Goal: Information Seeking & Learning: Learn about a topic

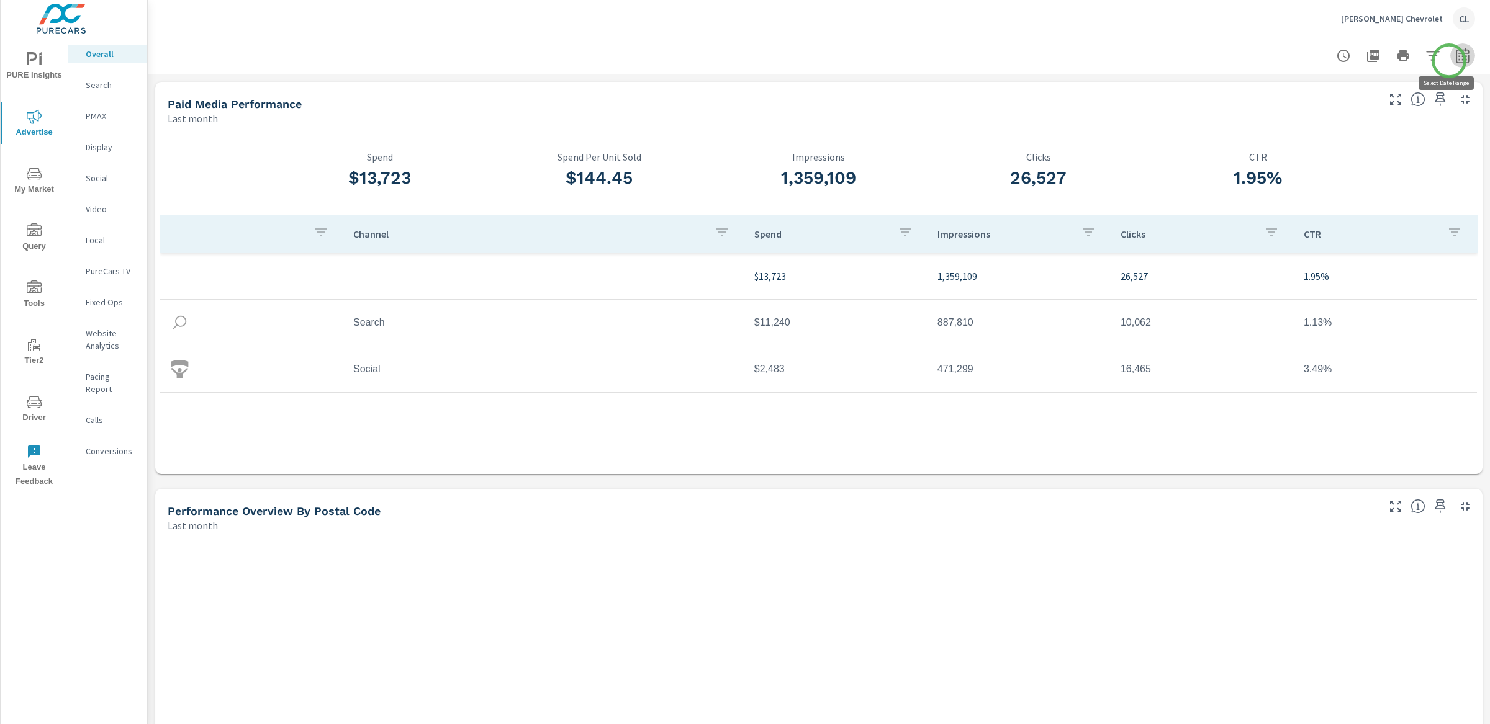
click at [1455, 61] on icon "button" at bounding box center [1462, 55] width 15 height 15
select select "Last month"
click at [1343, 132] on p "+ Add comparison" at bounding box center [1363, 139] width 159 height 15
select select "Previous period"
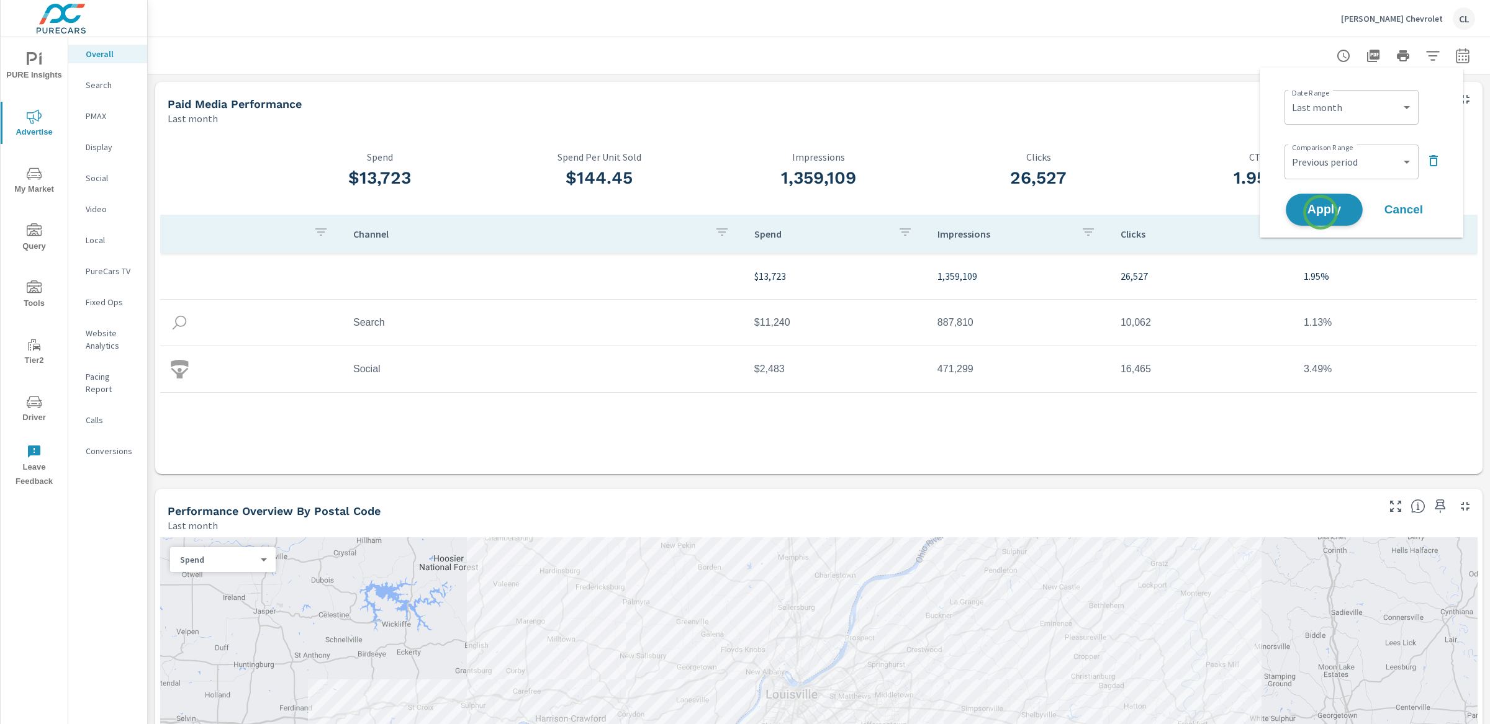
click at [1320, 212] on span "Apply" at bounding box center [1323, 210] width 51 height 12
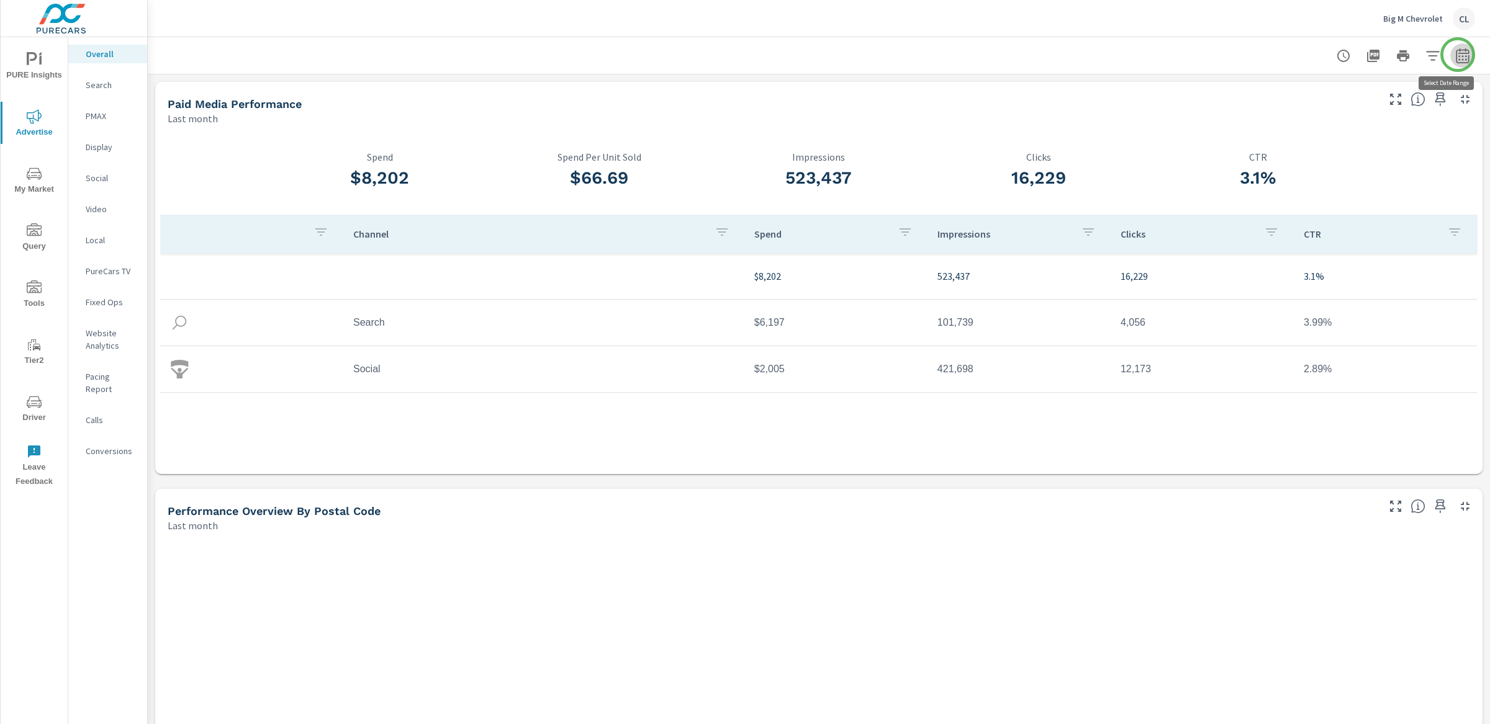
click at [1457, 55] on icon "button" at bounding box center [1462, 55] width 15 height 15
select select "Last month"
click at [1337, 140] on p "+ Add comparison" at bounding box center [1363, 139] width 159 height 15
select select "Previous period"
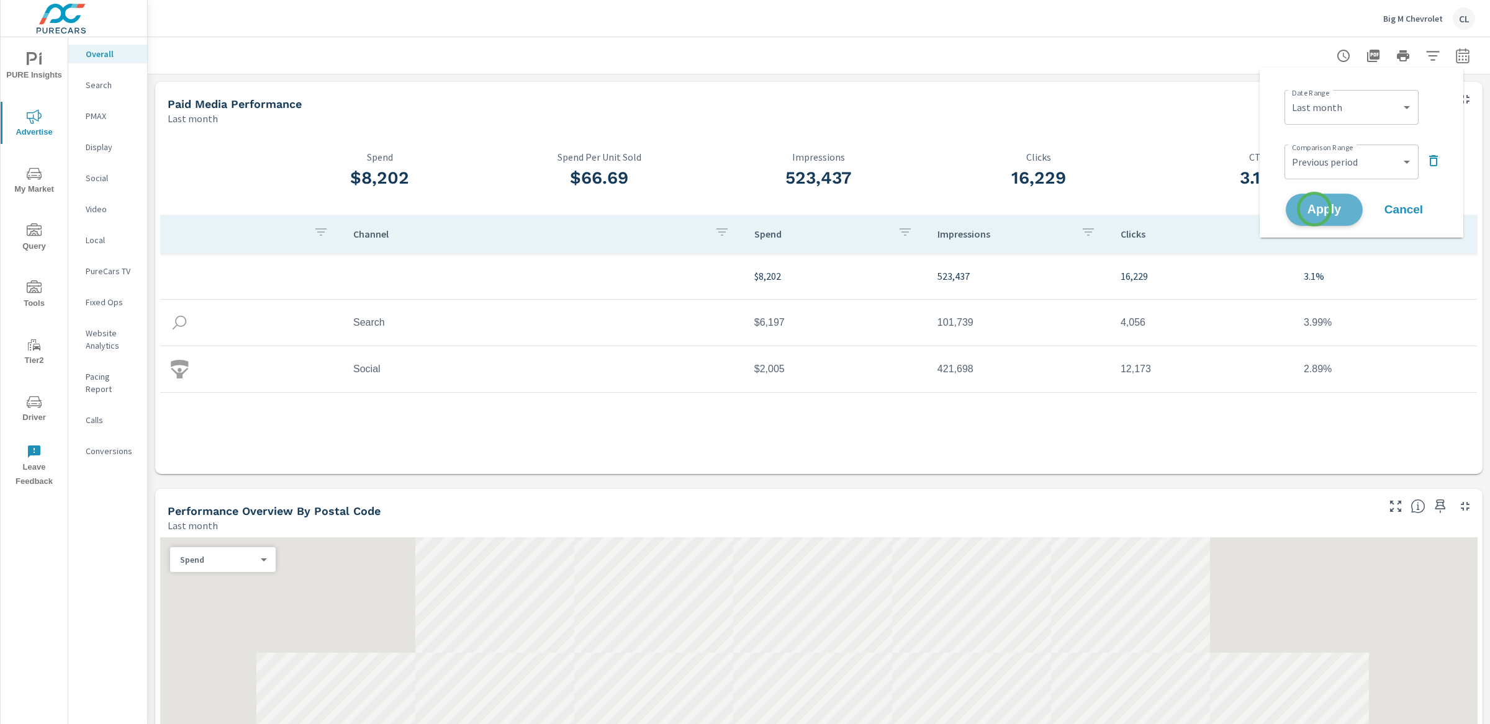
click at [1314, 209] on span "Apply" at bounding box center [1323, 210] width 51 height 12
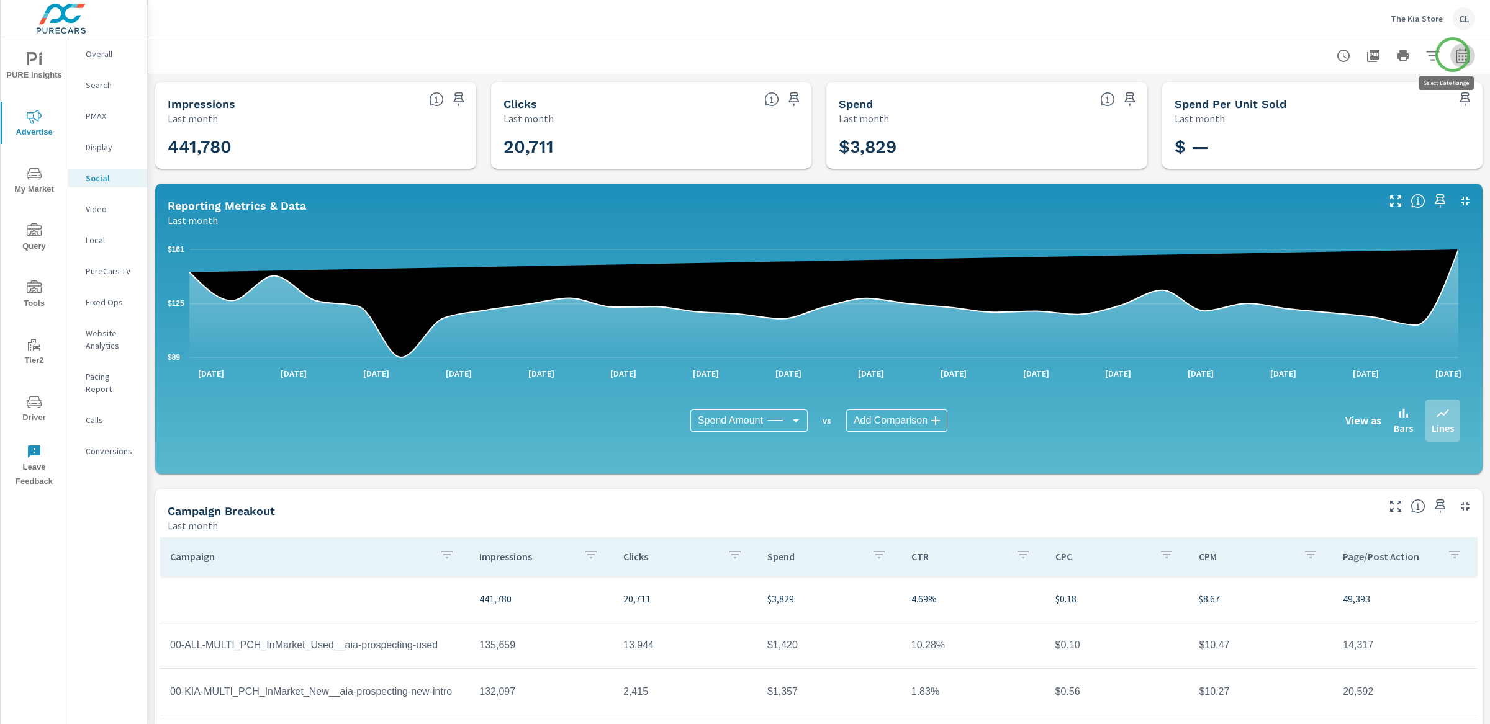
click at [1455, 55] on icon "button" at bounding box center [1462, 55] width 15 height 15
select select "Last month"
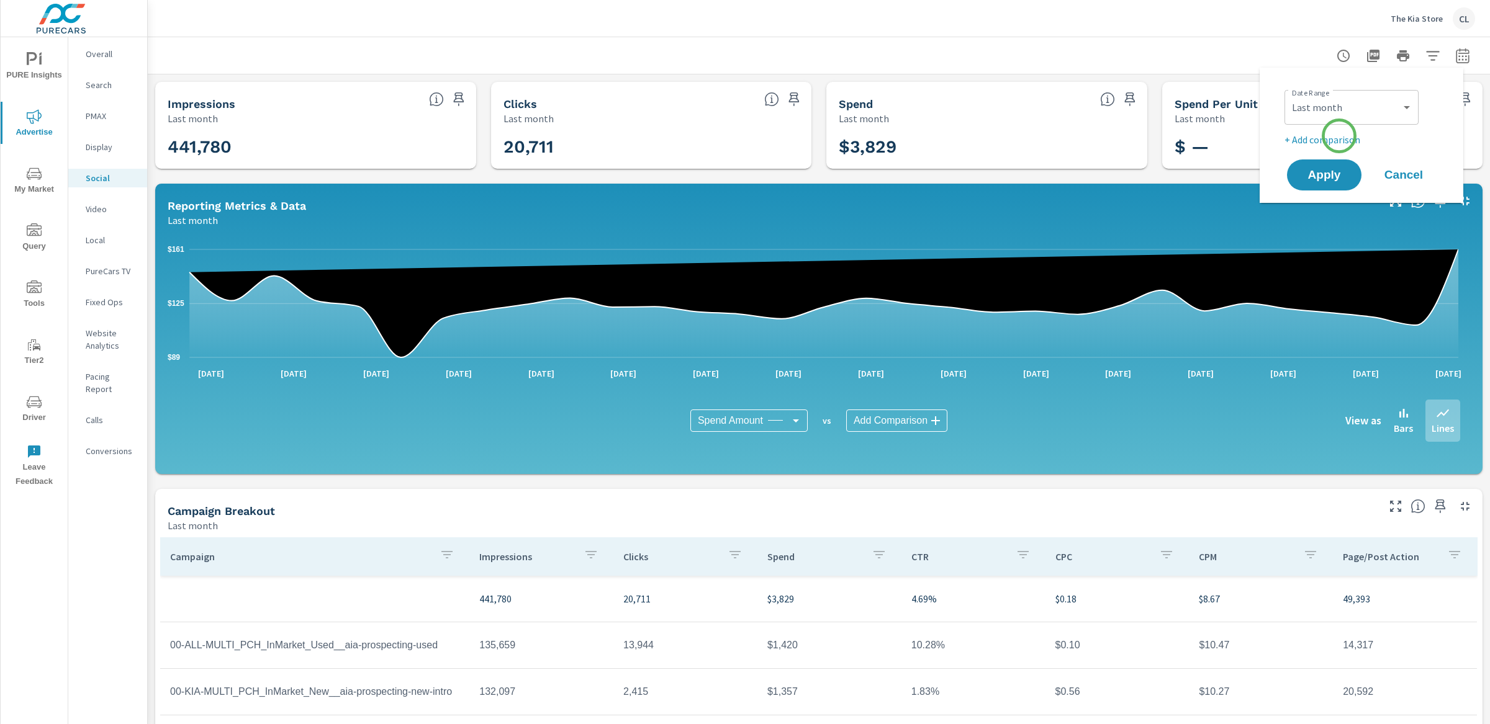
click at [1339, 137] on p "+ Add comparison" at bounding box center [1363, 139] width 159 height 15
select select "Previous period"
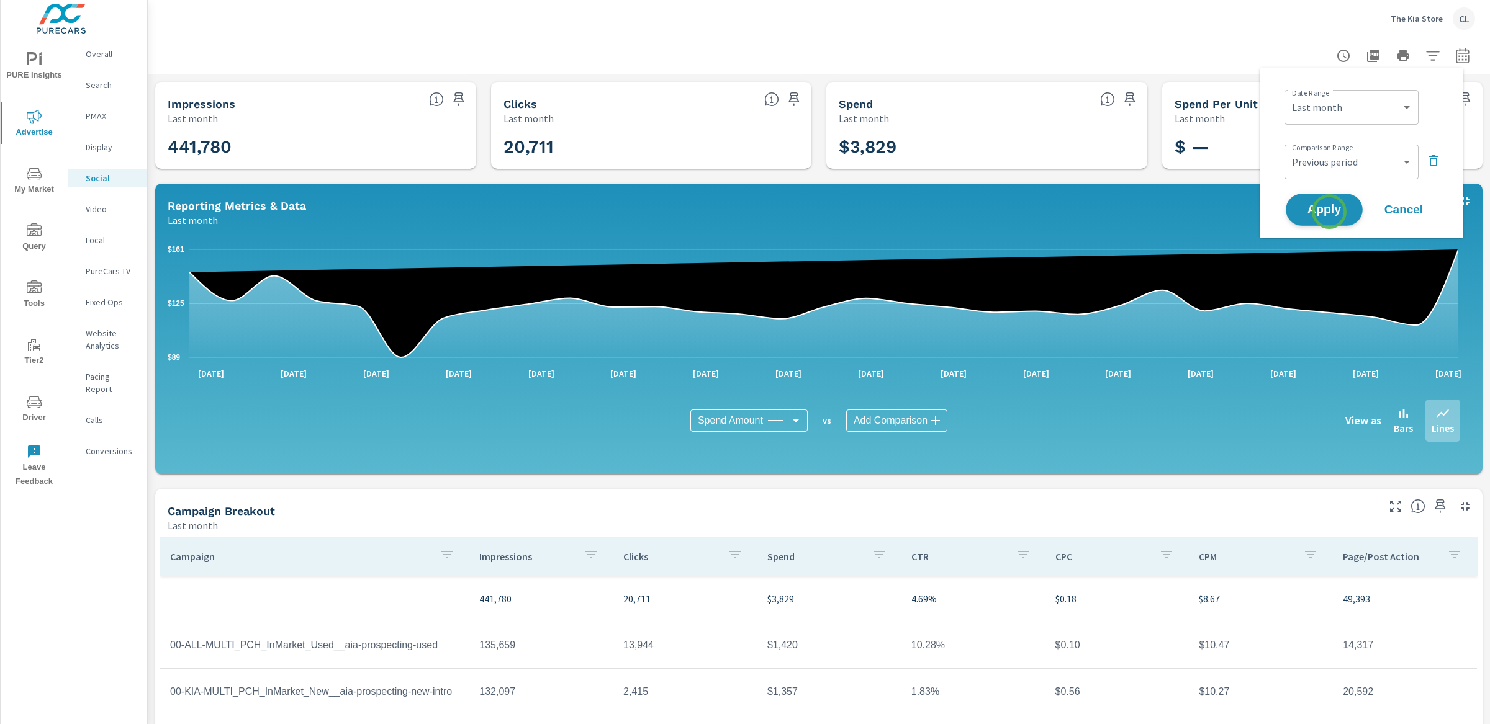
click at [1329, 212] on span "Apply" at bounding box center [1323, 210] width 51 height 12
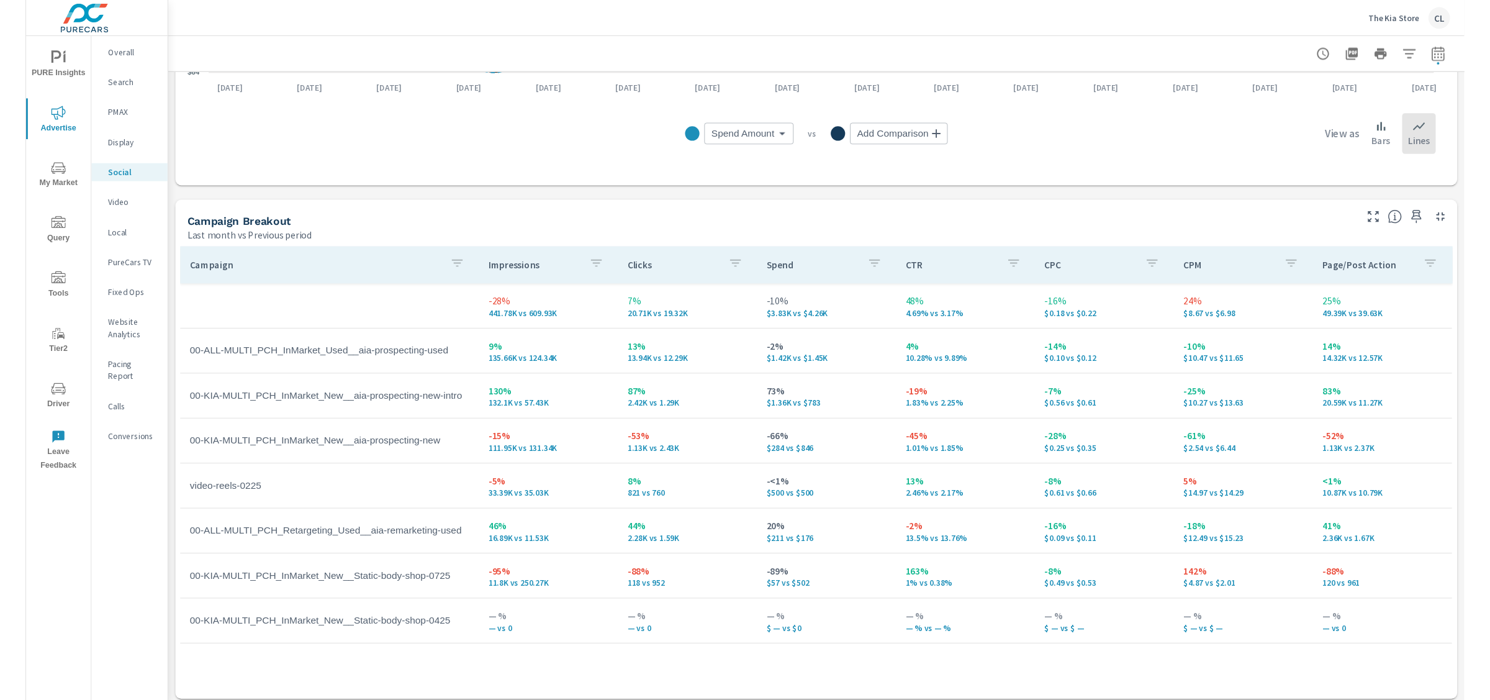
scroll to position [407, 0]
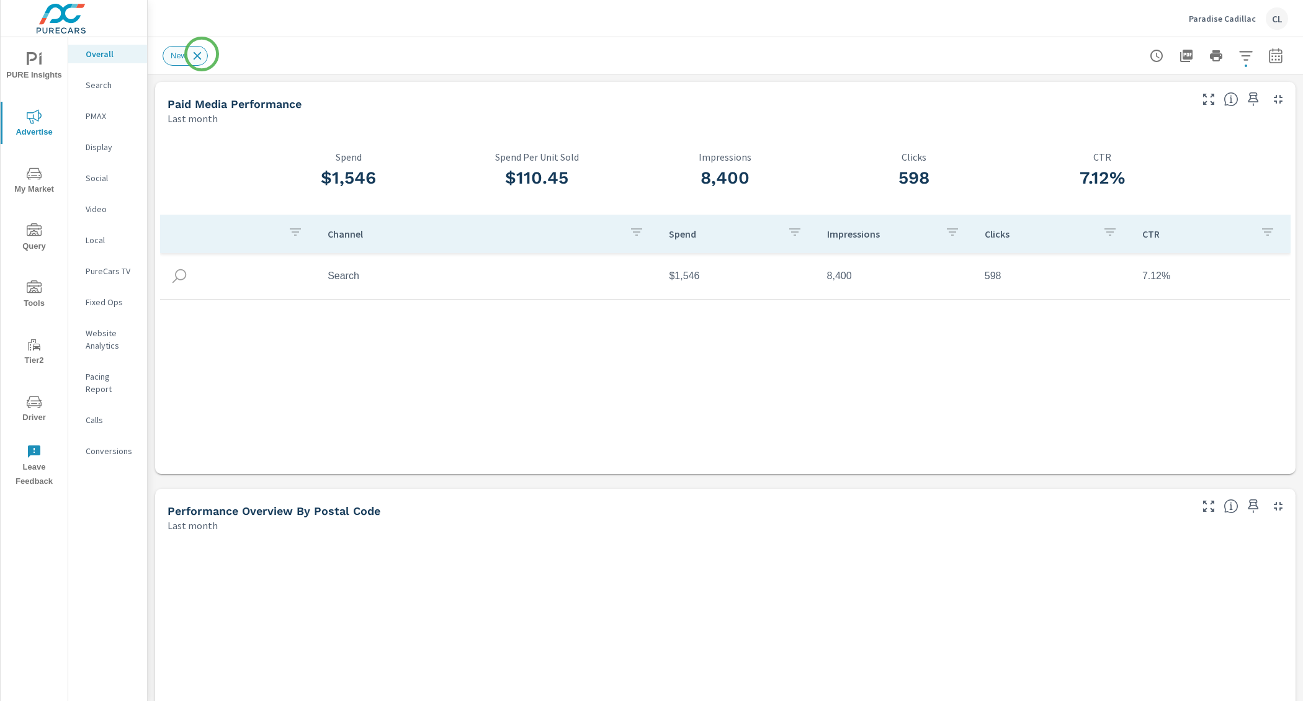
click at [202, 54] on icon at bounding box center [198, 56] width 14 height 14
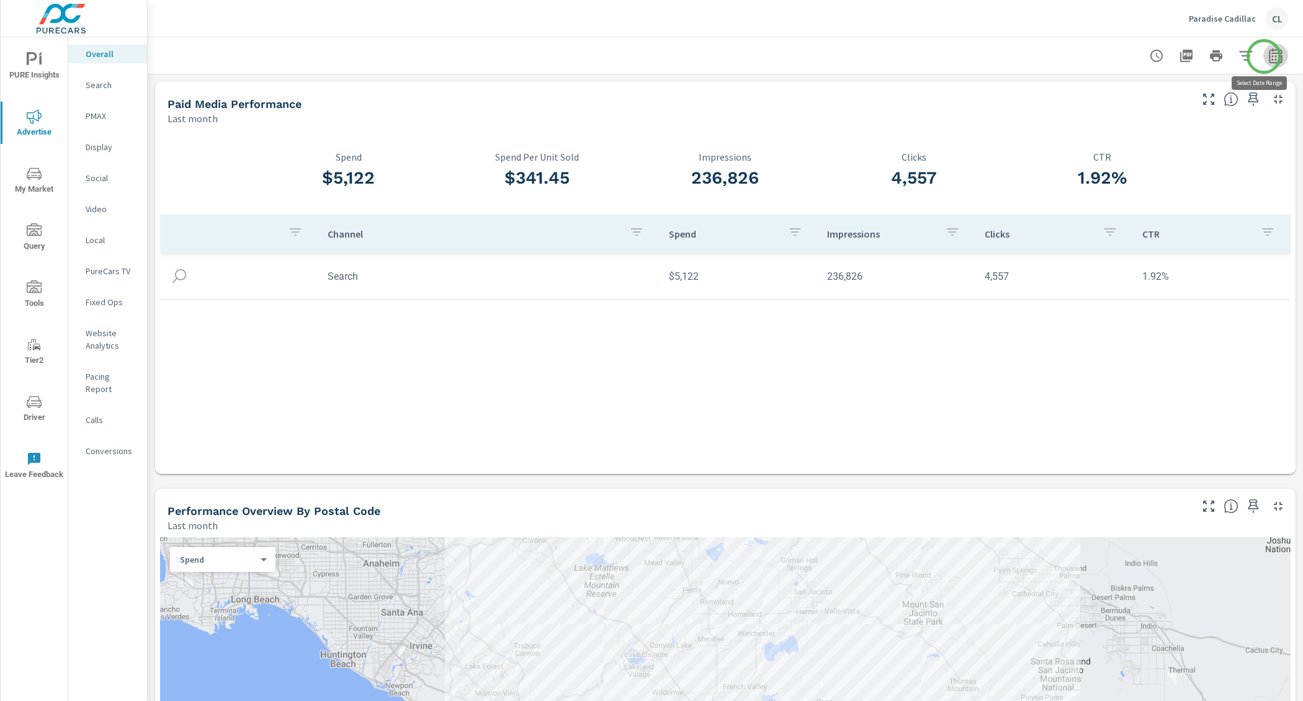
click at [1272, 56] on icon "button" at bounding box center [1276, 57] width 8 height 5
select select "Last month"
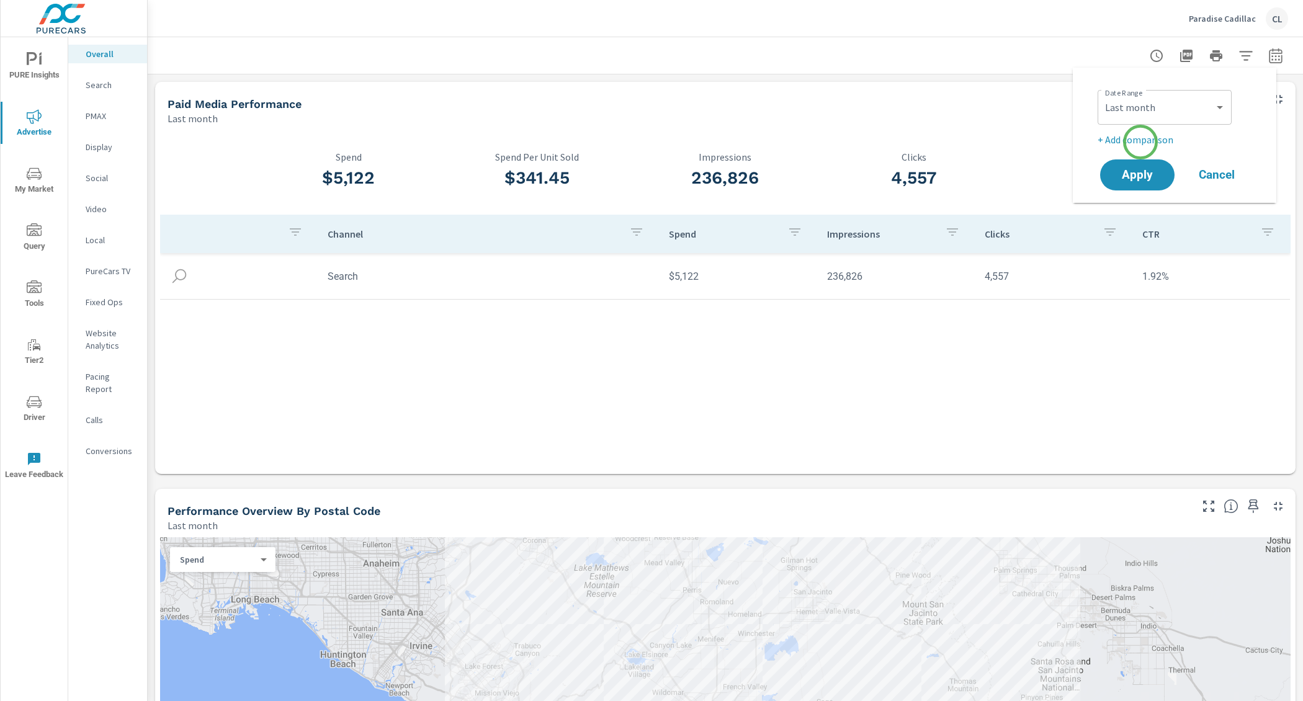
click at [1141, 142] on p "+ Add comparison" at bounding box center [1177, 139] width 159 height 15
select select "Previous period"
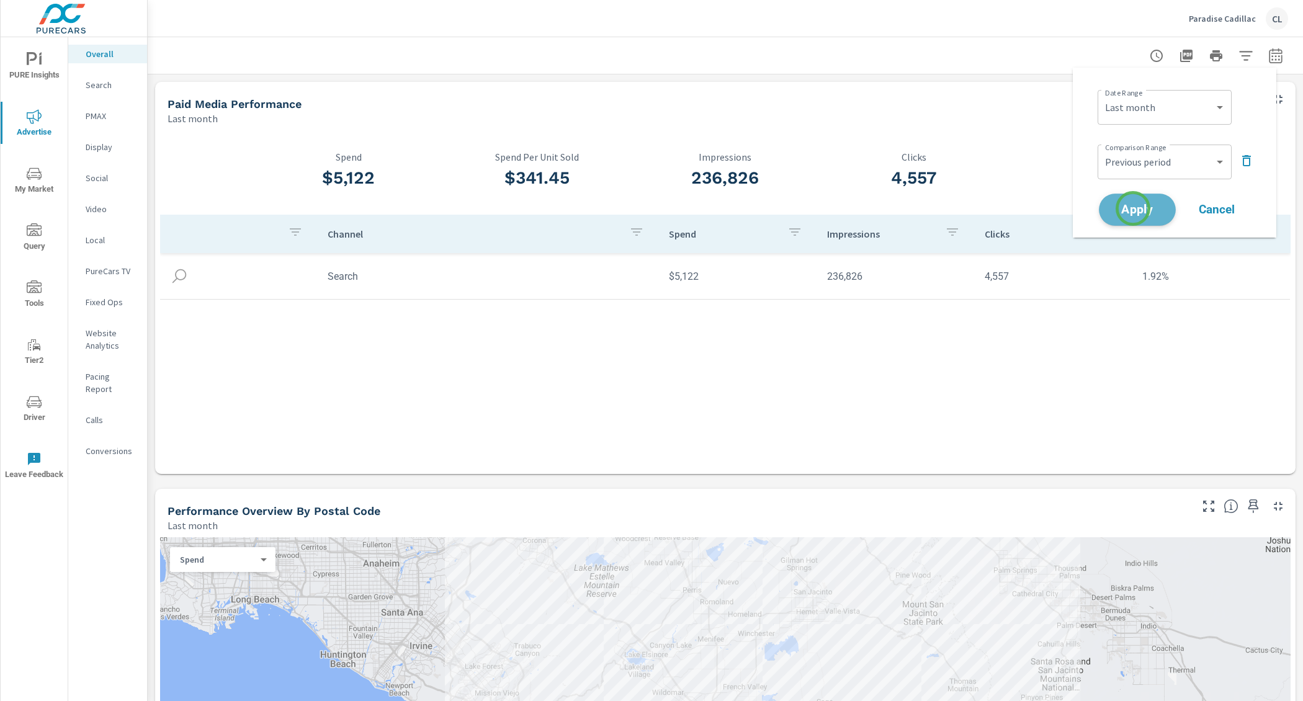
click at [1133, 209] on span "Apply" at bounding box center [1137, 210] width 51 height 12
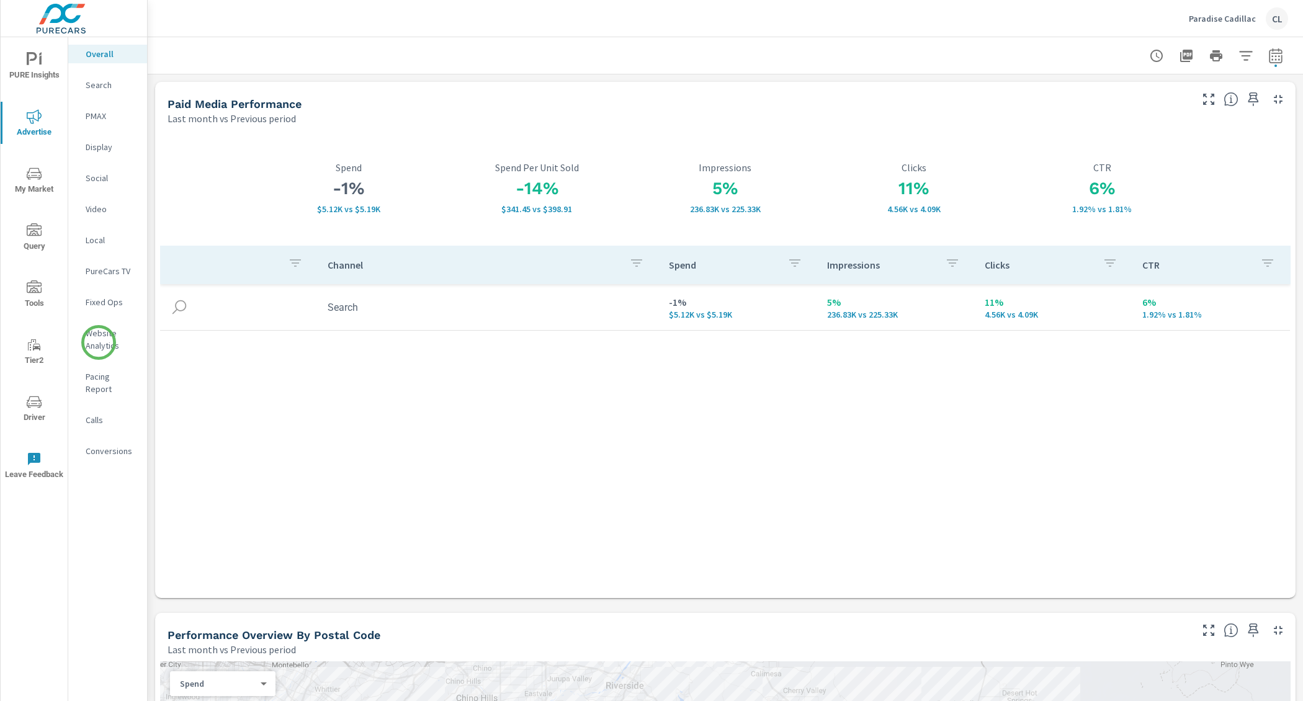
click at [99, 342] on p "Website Analytics" at bounding box center [112, 339] width 52 height 25
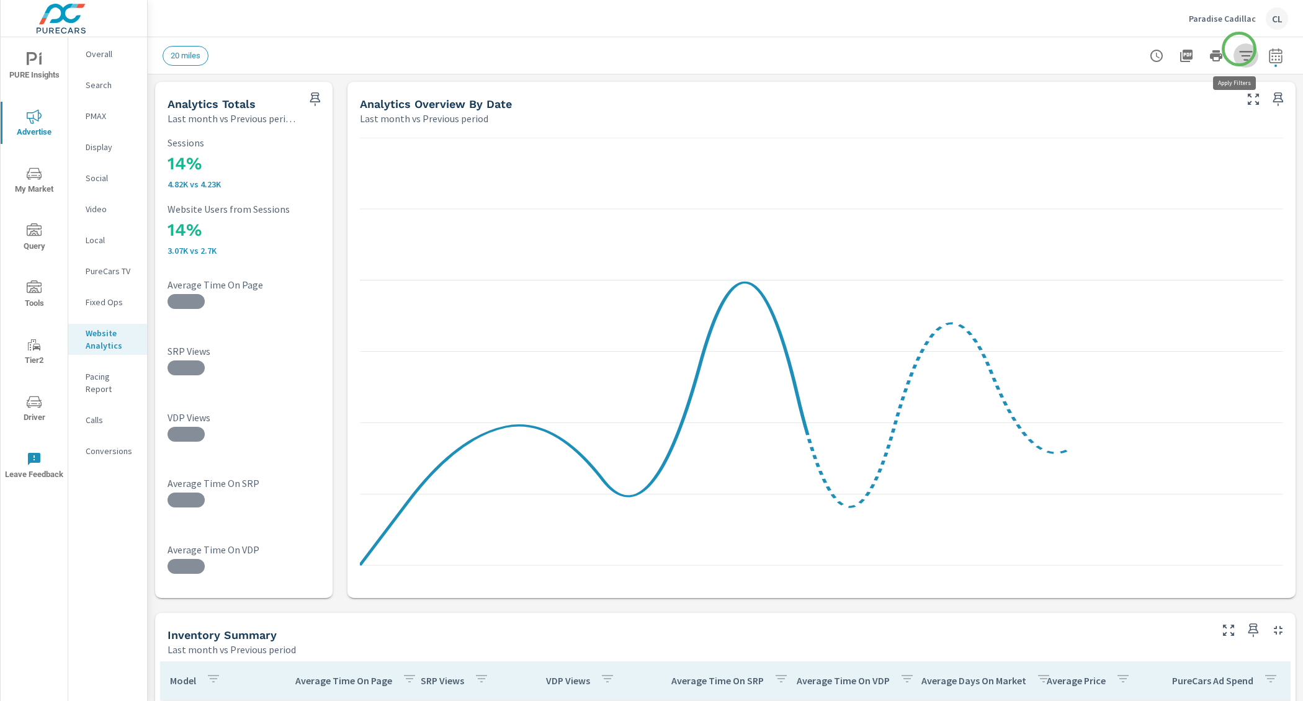
click at [1240, 49] on icon "button" at bounding box center [1246, 55] width 15 height 15
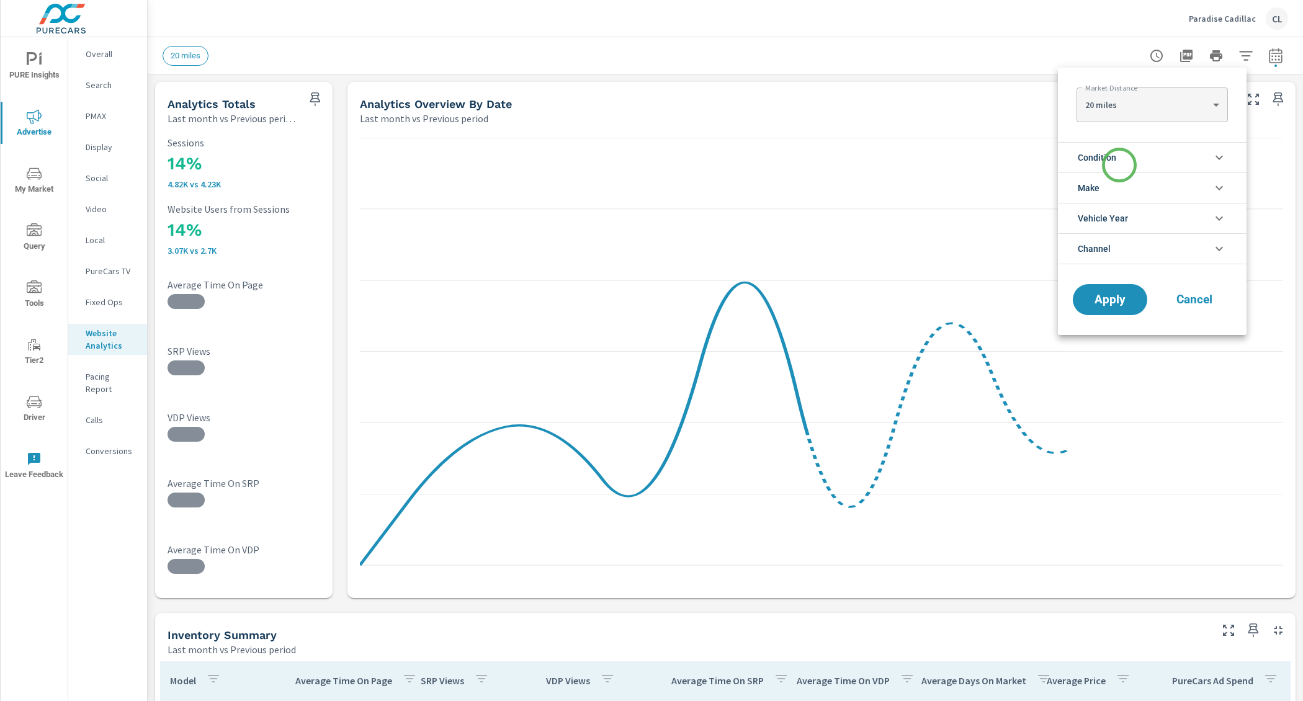
click at [1120, 165] on li "Condition" at bounding box center [1152, 157] width 189 height 30
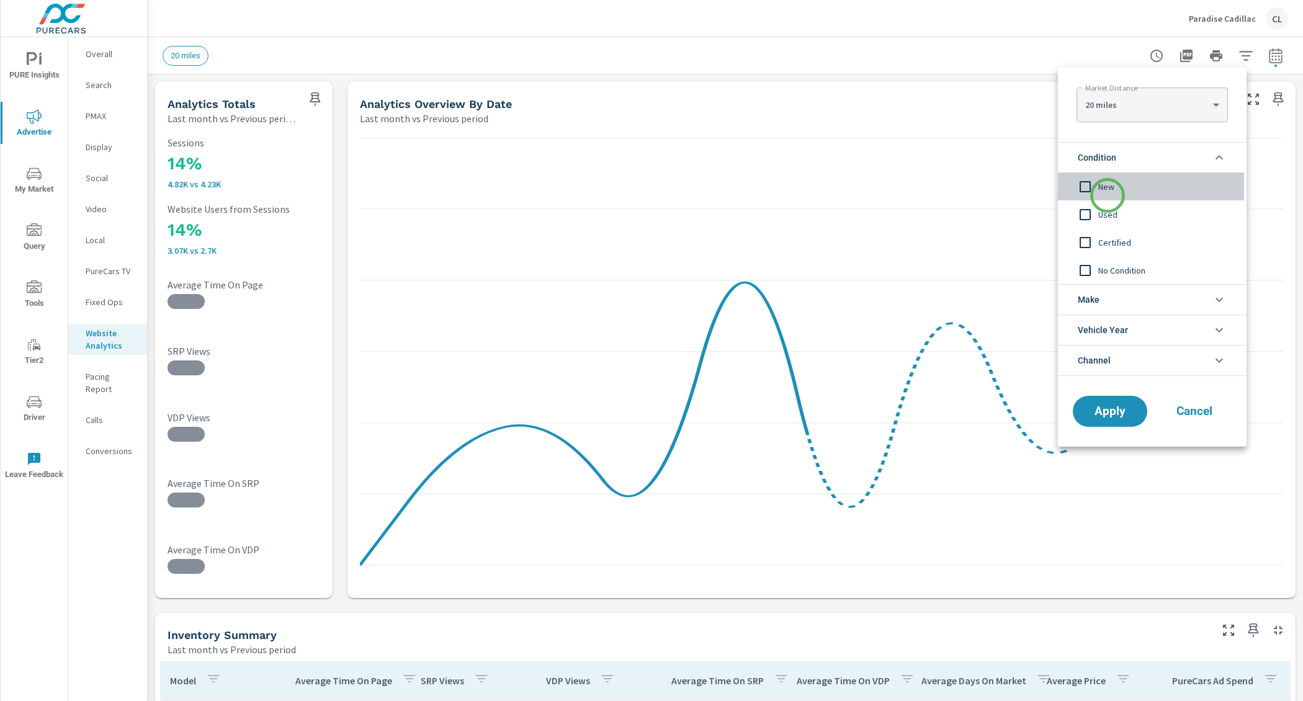
click at [1108, 196] on div "New" at bounding box center [1151, 187] width 186 height 28
click at [1114, 300] on li "Make" at bounding box center [1152, 299] width 189 height 30
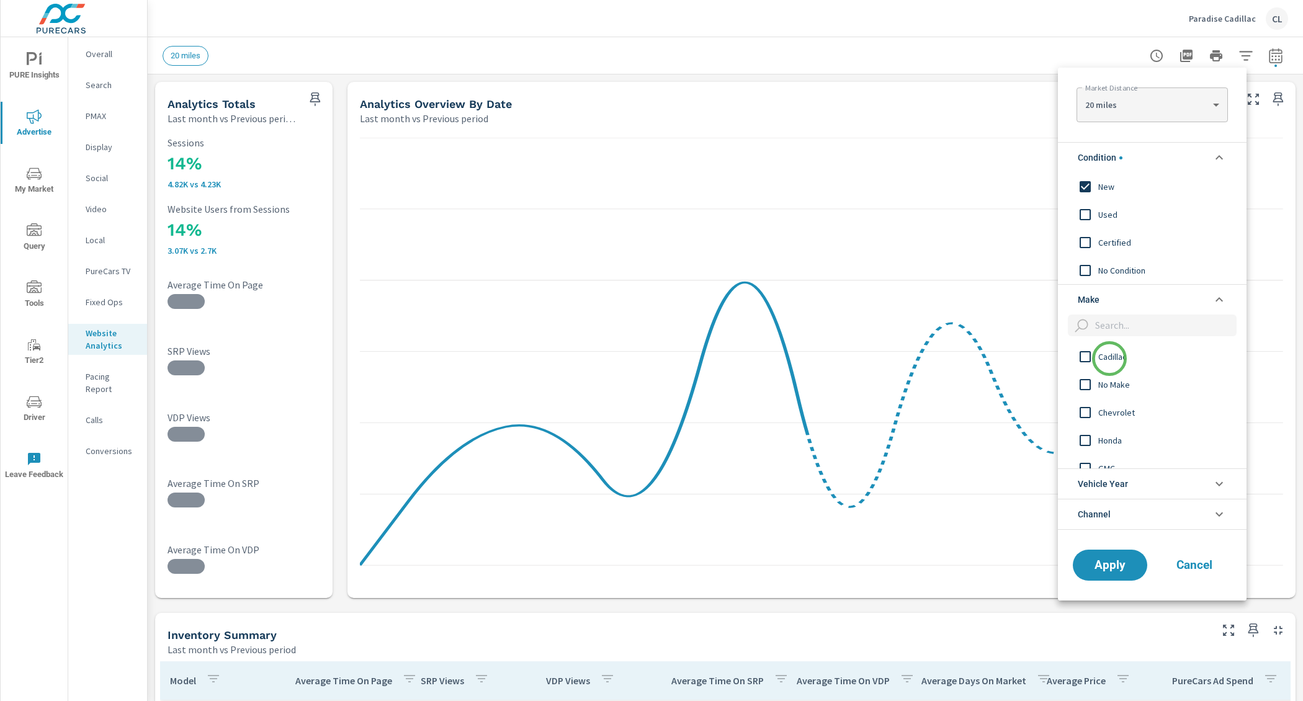
click at [1110, 359] on span "Cadillac" at bounding box center [1167, 356] width 136 height 15
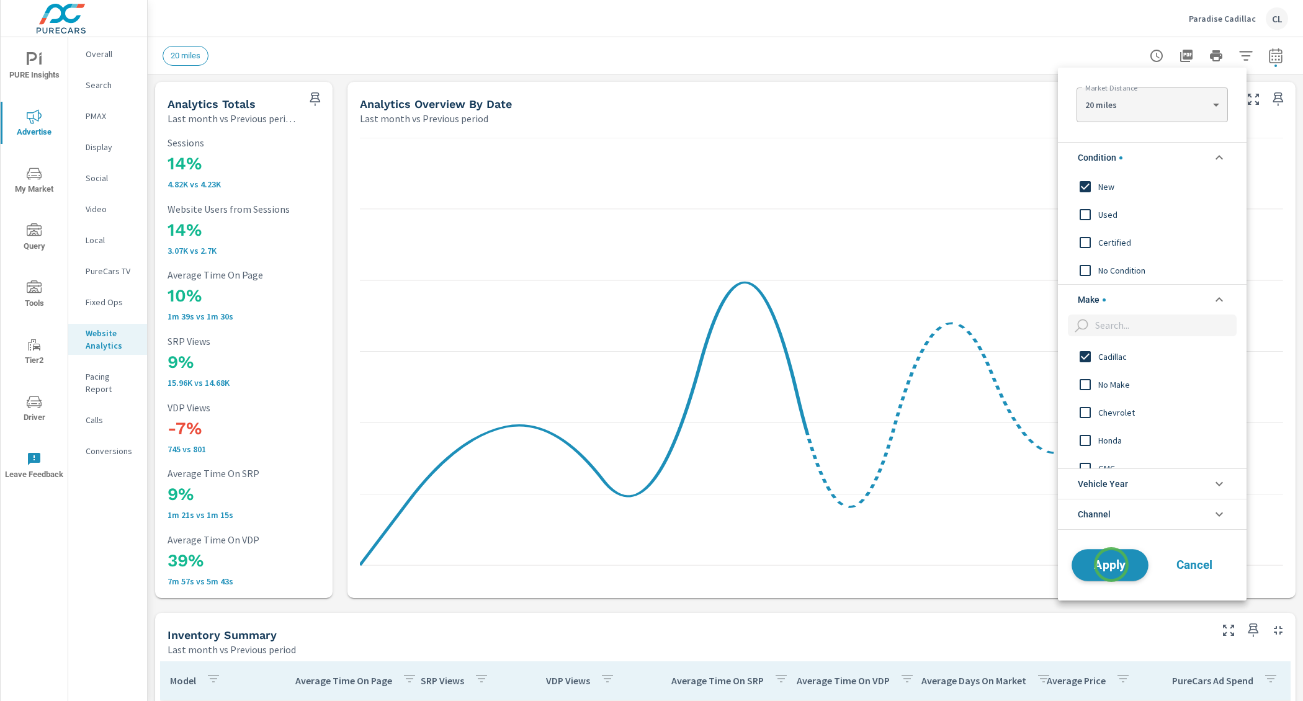
click at [1112, 565] on span "Apply" at bounding box center [1110, 565] width 51 height 12
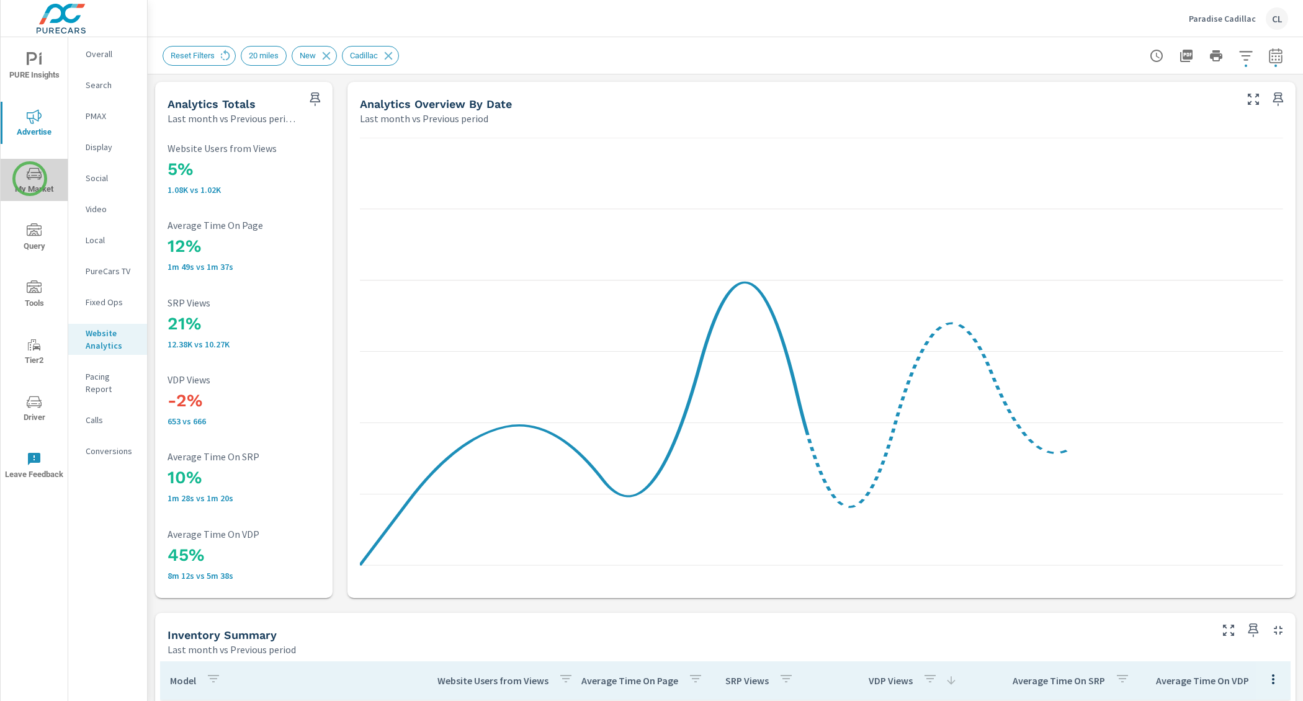
click at [30, 179] on icon "nav menu" at bounding box center [34, 174] width 15 height 12
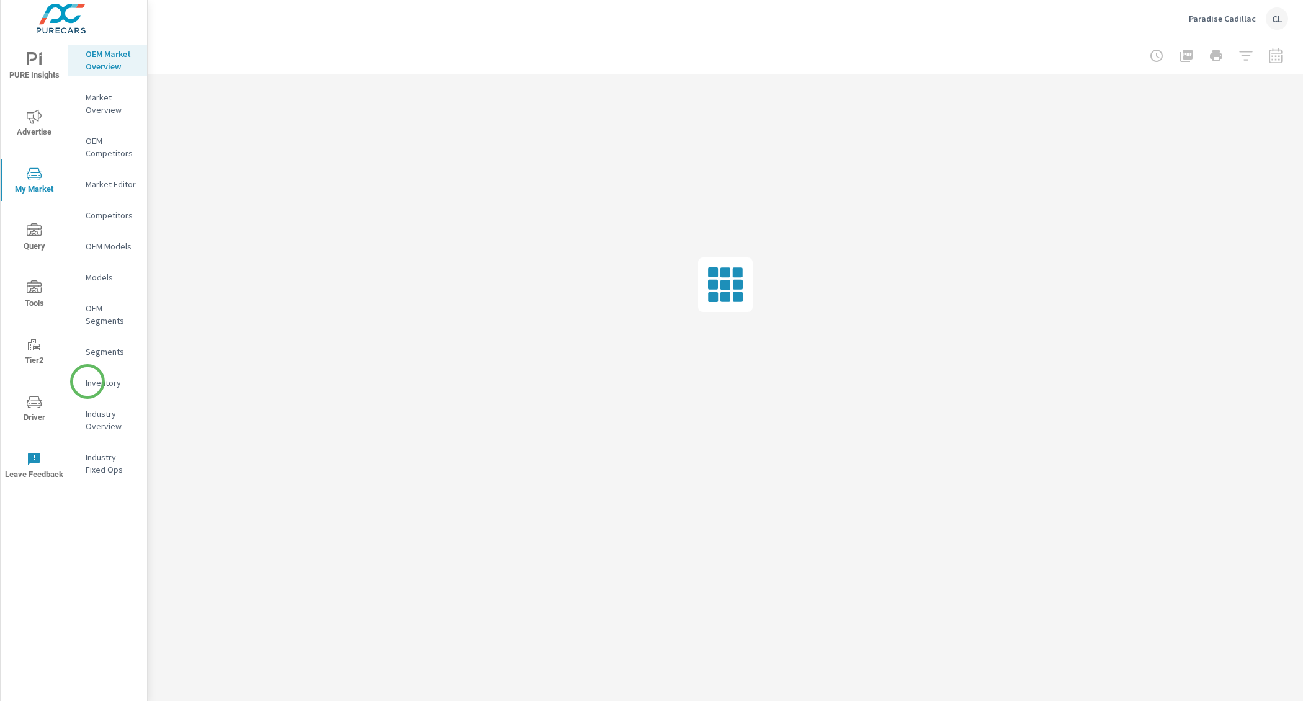
click at [89, 382] on p "Inventory" at bounding box center [112, 383] width 52 height 12
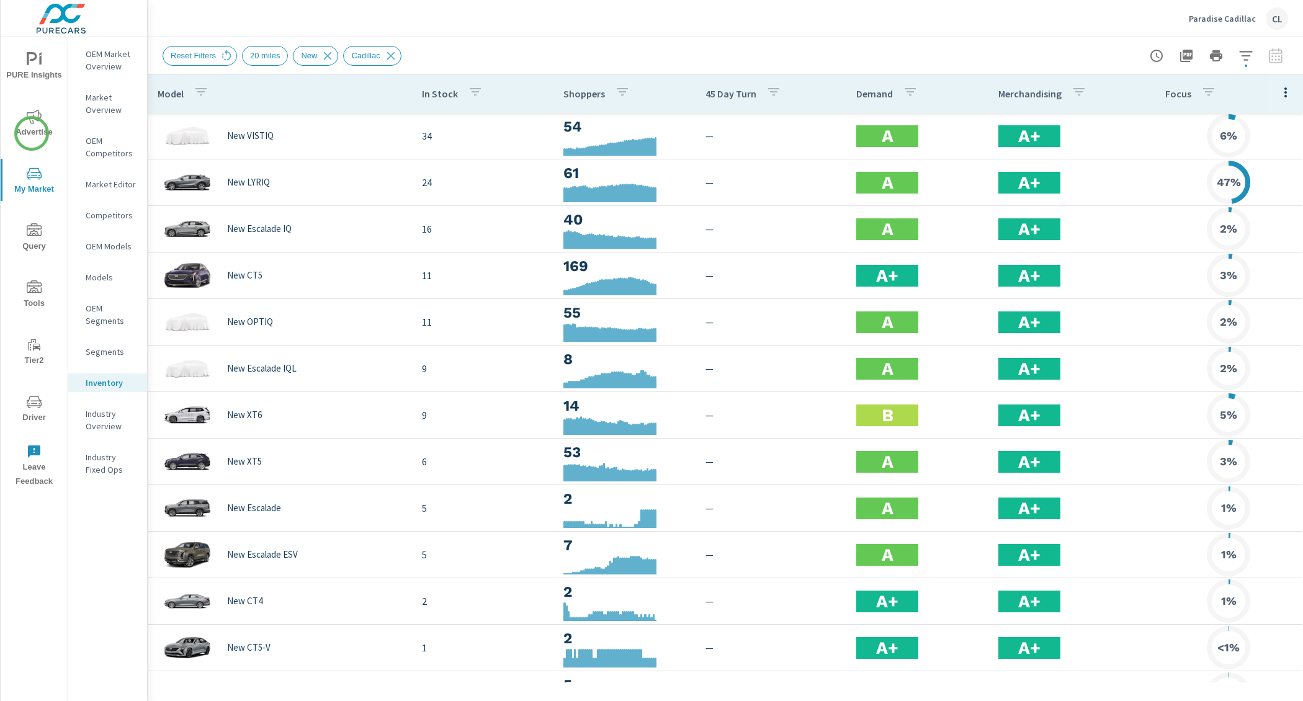
click at [30, 129] on span "Advertise" at bounding box center [34, 124] width 60 height 30
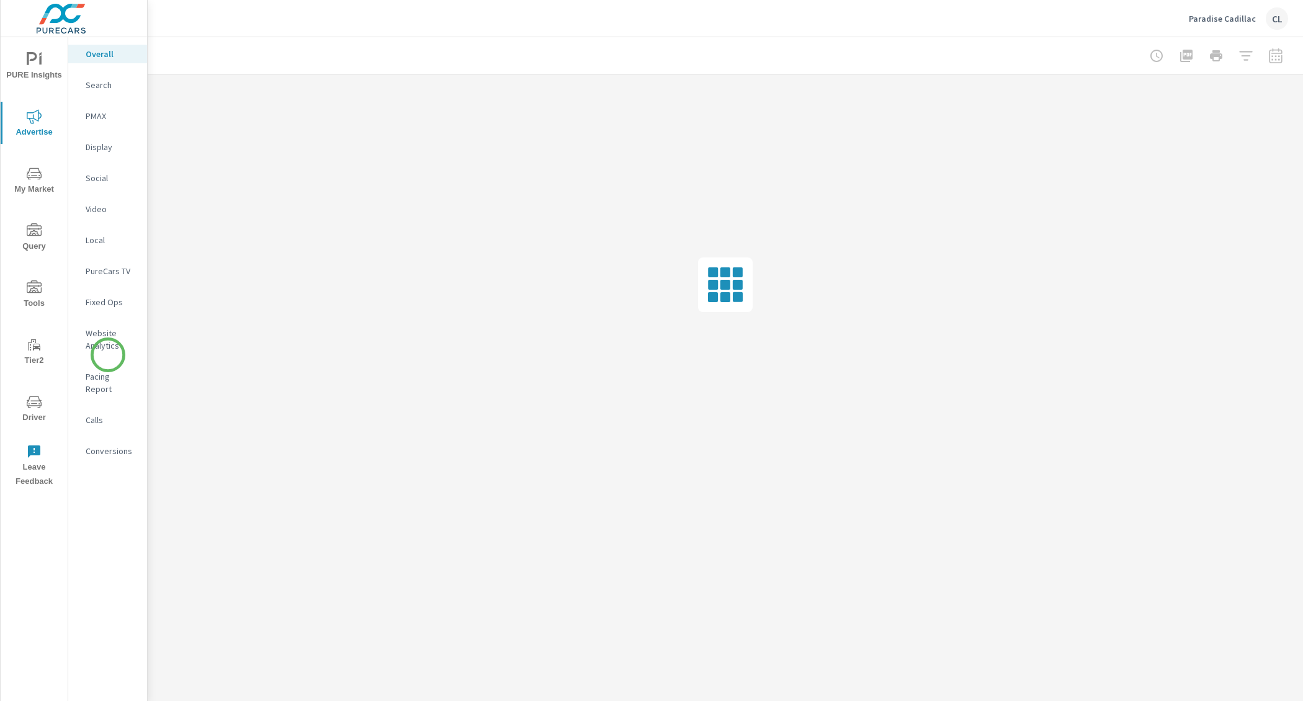
click at [102, 327] on p "Website Analytics" at bounding box center [112, 339] width 52 height 25
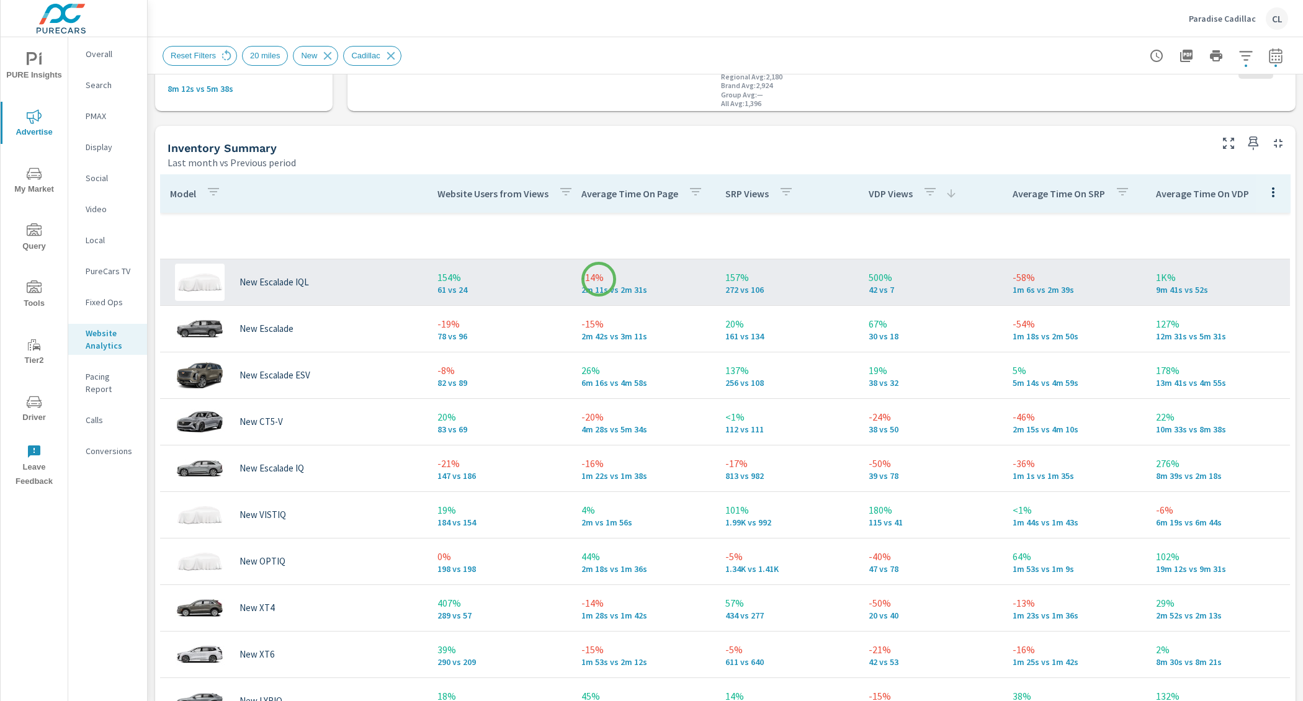
scroll to position [469, 0]
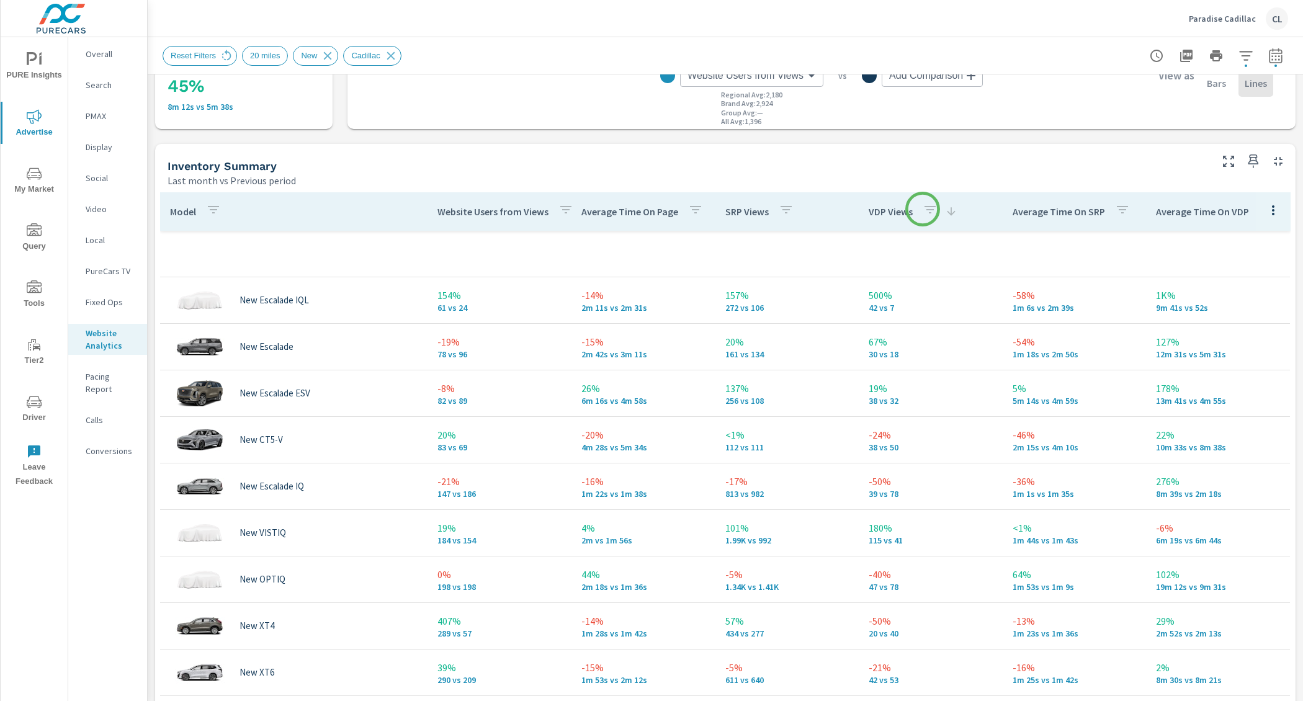
click at [925, 209] on icon "button" at bounding box center [930, 209] width 11 height 7
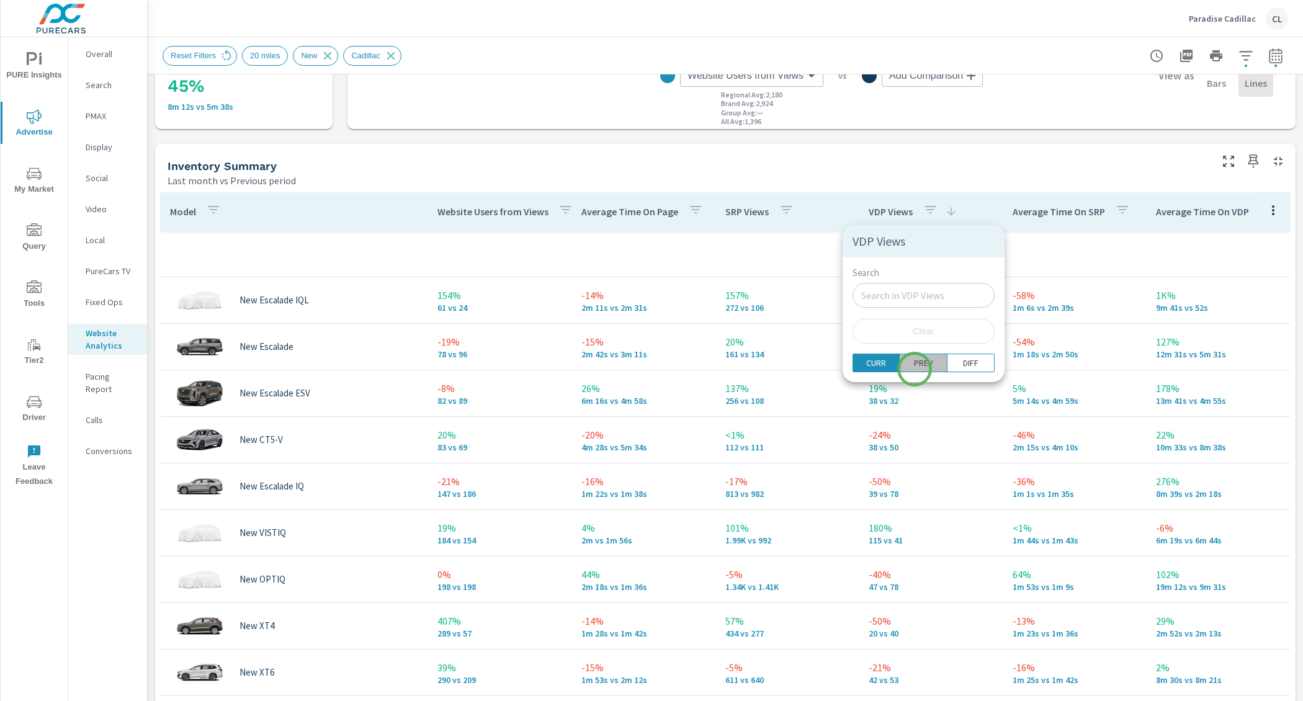
click at [915, 369] on p "PREV" at bounding box center [923, 363] width 19 height 12
click at [963, 366] on p "DIFF" at bounding box center [971, 363] width 16 height 12
click at [870, 364] on p "CURR" at bounding box center [876, 363] width 20 height 12
click at [804, 253] on div at bounding box center [651, 350] width 1303 height 701
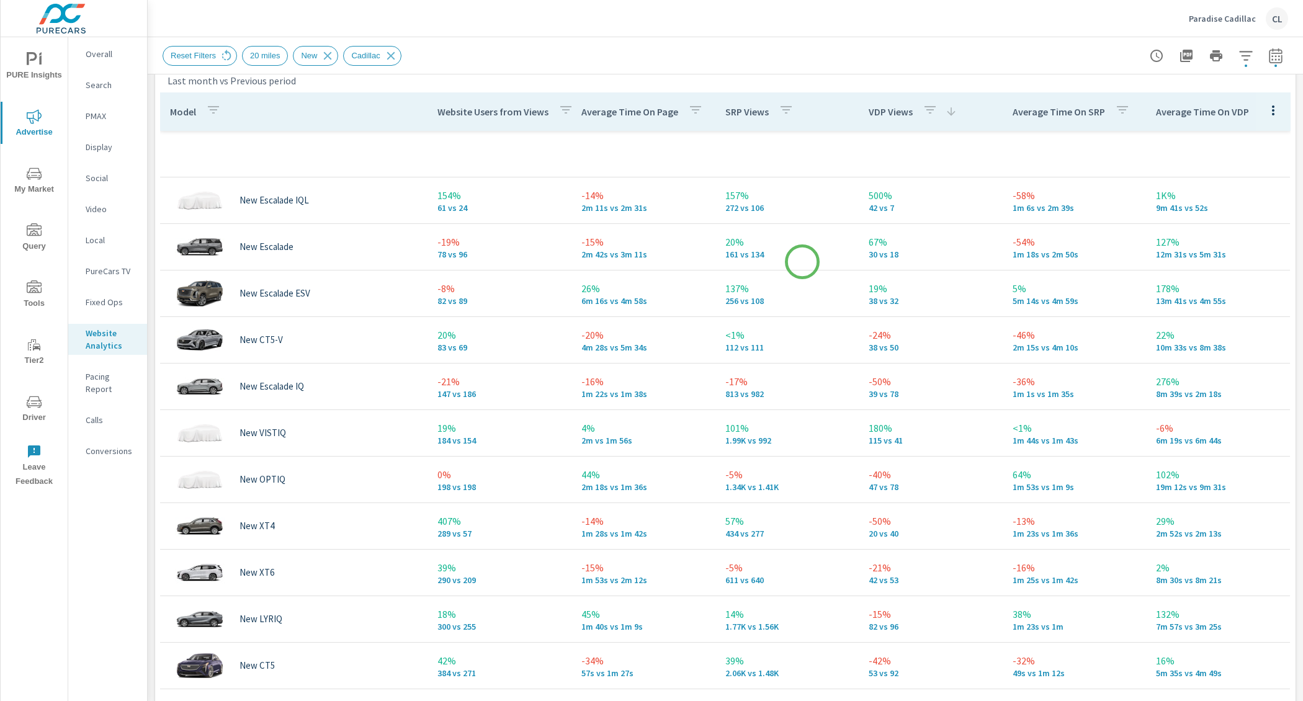
scroll to position [566, 0]
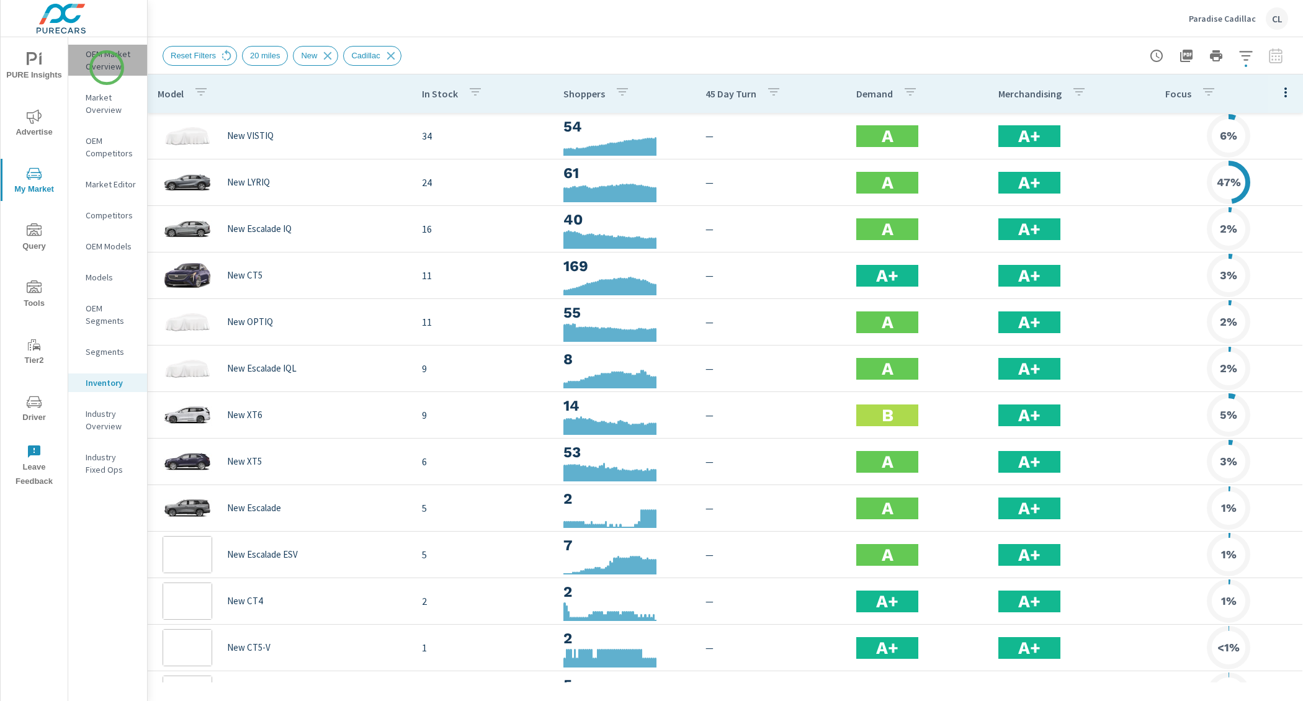
click at [107, 68] on p "OEM Market Overview" at bounding box center [112, 60] width 52 height 25
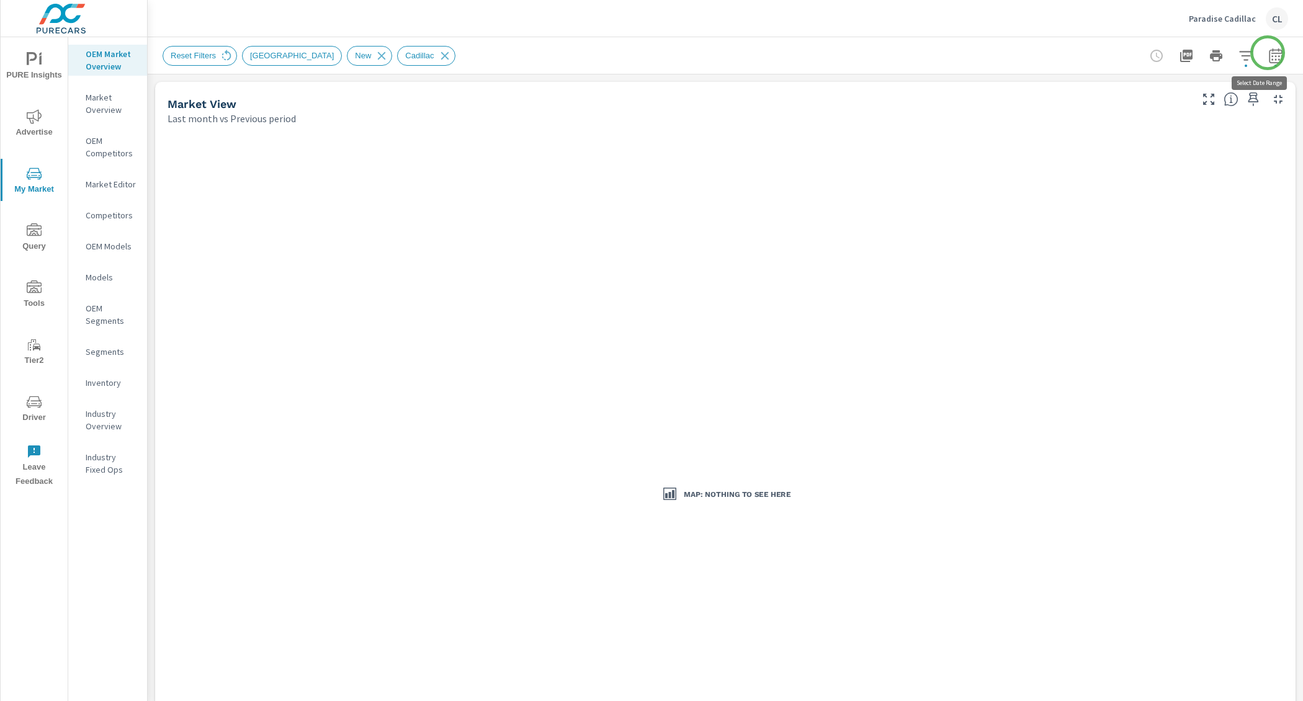
click at [1269, 57] on icon "button" at bounding box center [1276, 55] width 15 height 15
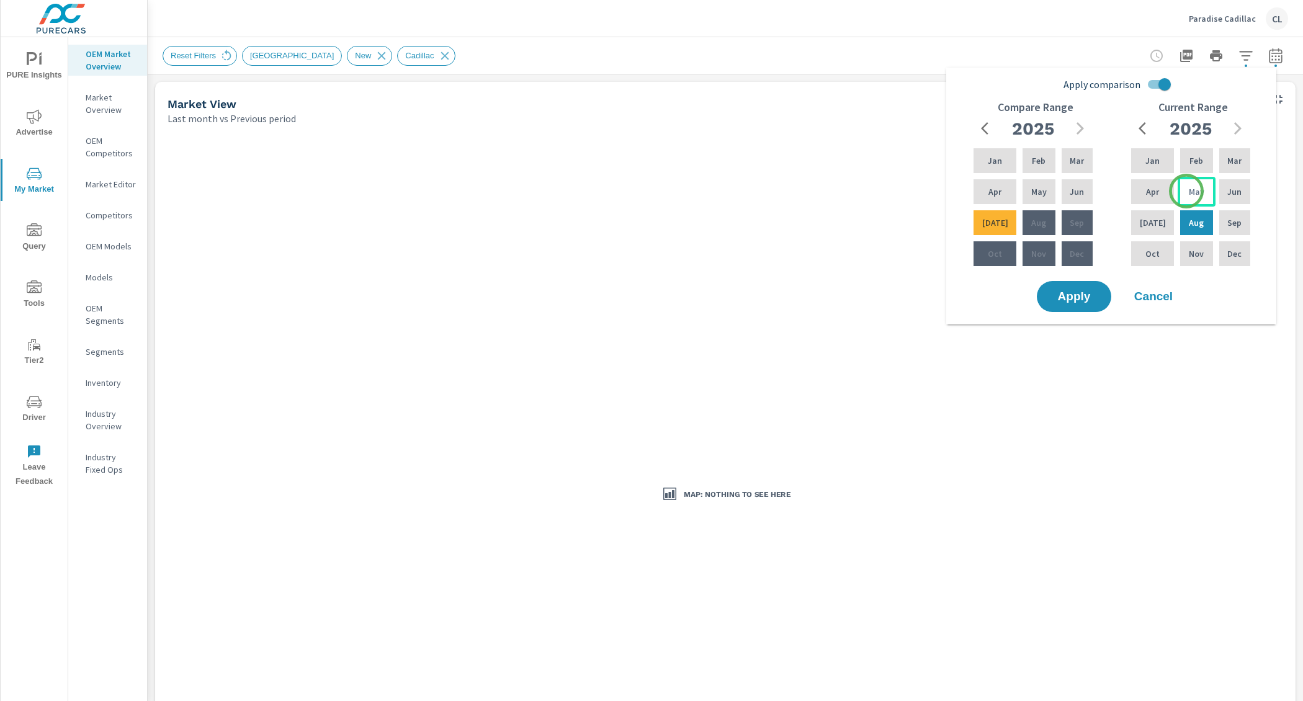
click at [1189, 191] on p "May" at bounding box center [1197, 192] width 16 height 12
click at [1156, 222] on div "Jul" at bounding box center [1153, 223] width 48 height 30
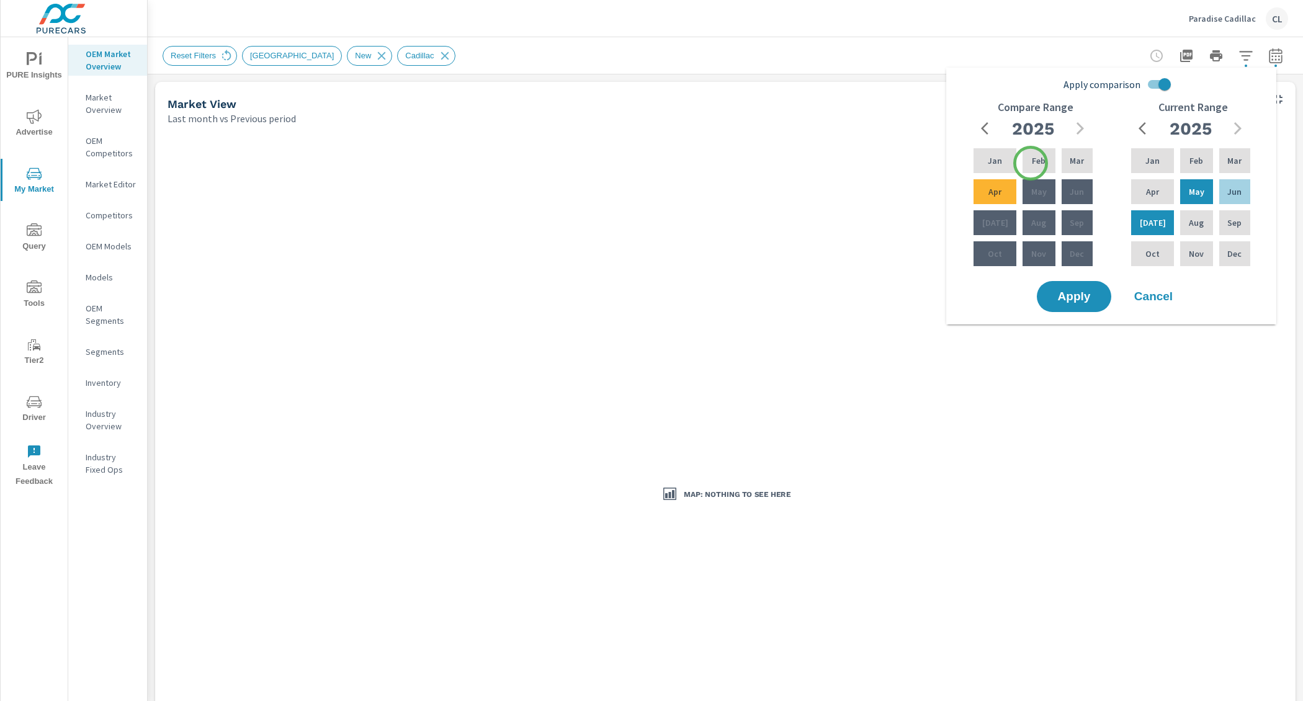
drag, startPoint x: 1031, startPoint y: 163, endPoint x: 1022, endPoint y: 176, distance: 15.7
click at [1032, 164] on p "Feb" at bounding box center [1039, 161] width 14 height 12
click at [1001, 190] on div "Apr" at bounding box center [995, 192] width 48 height 30
click at [1075, 298] on span "Apply" at bounding box center [1074, 297] width 51 height 12
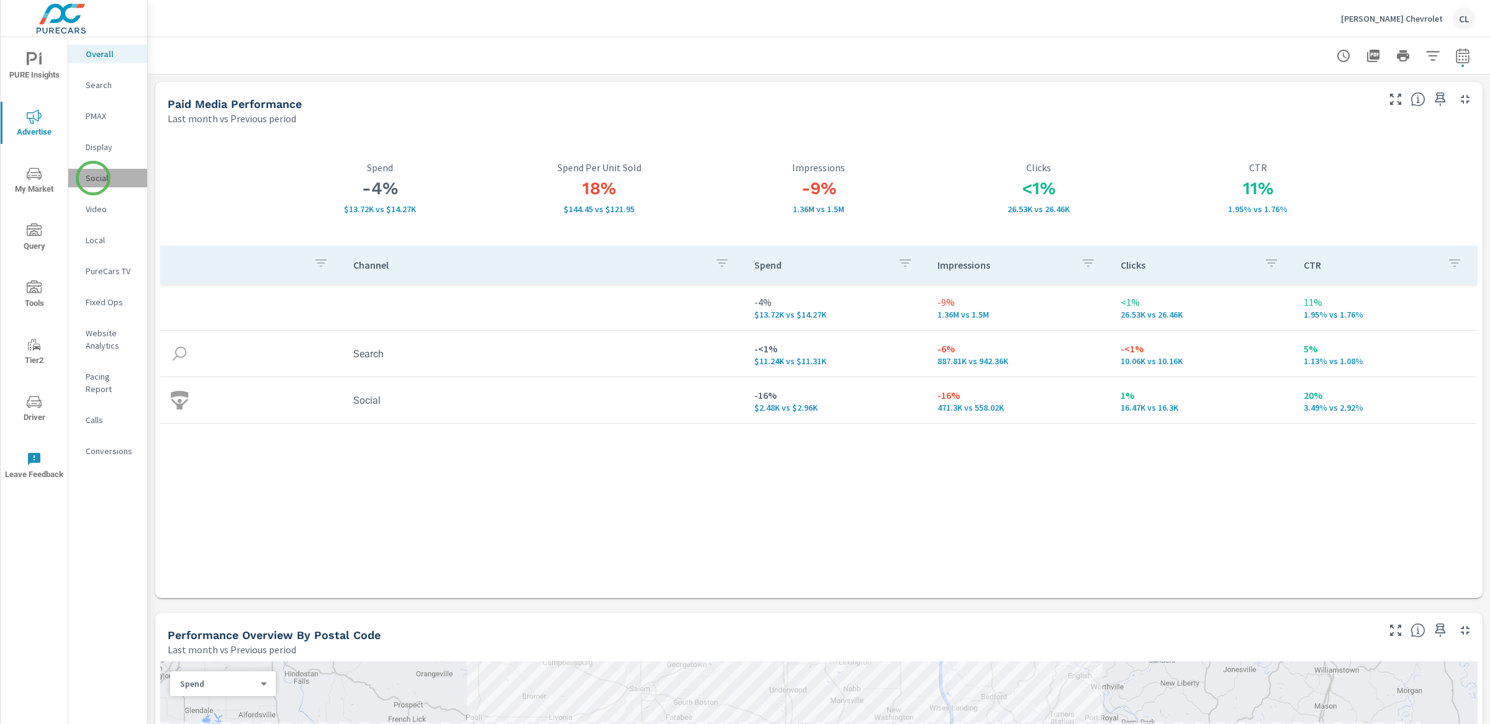
click at [93, 178] on p "Social" at bounding box center [112, 178] width 52 height 12
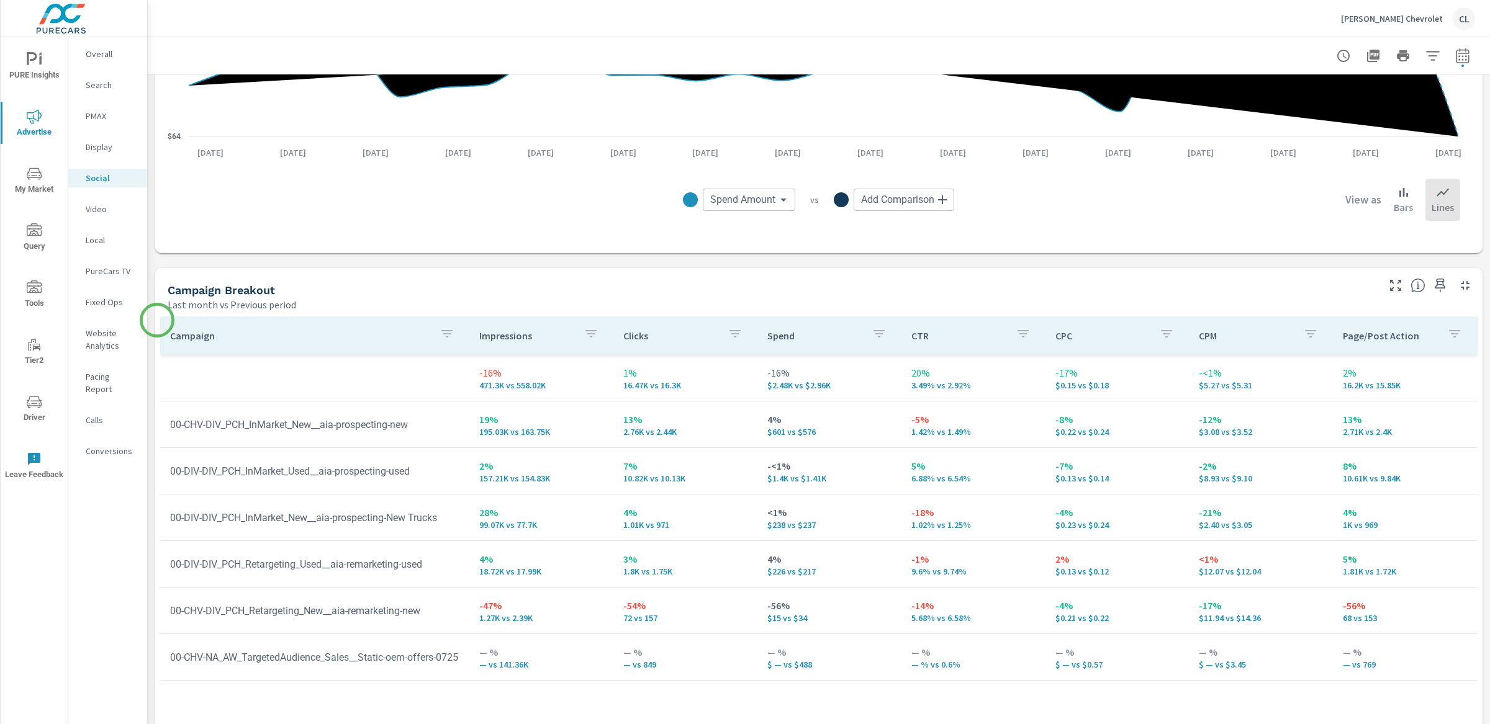
scroll to position [368, 0]
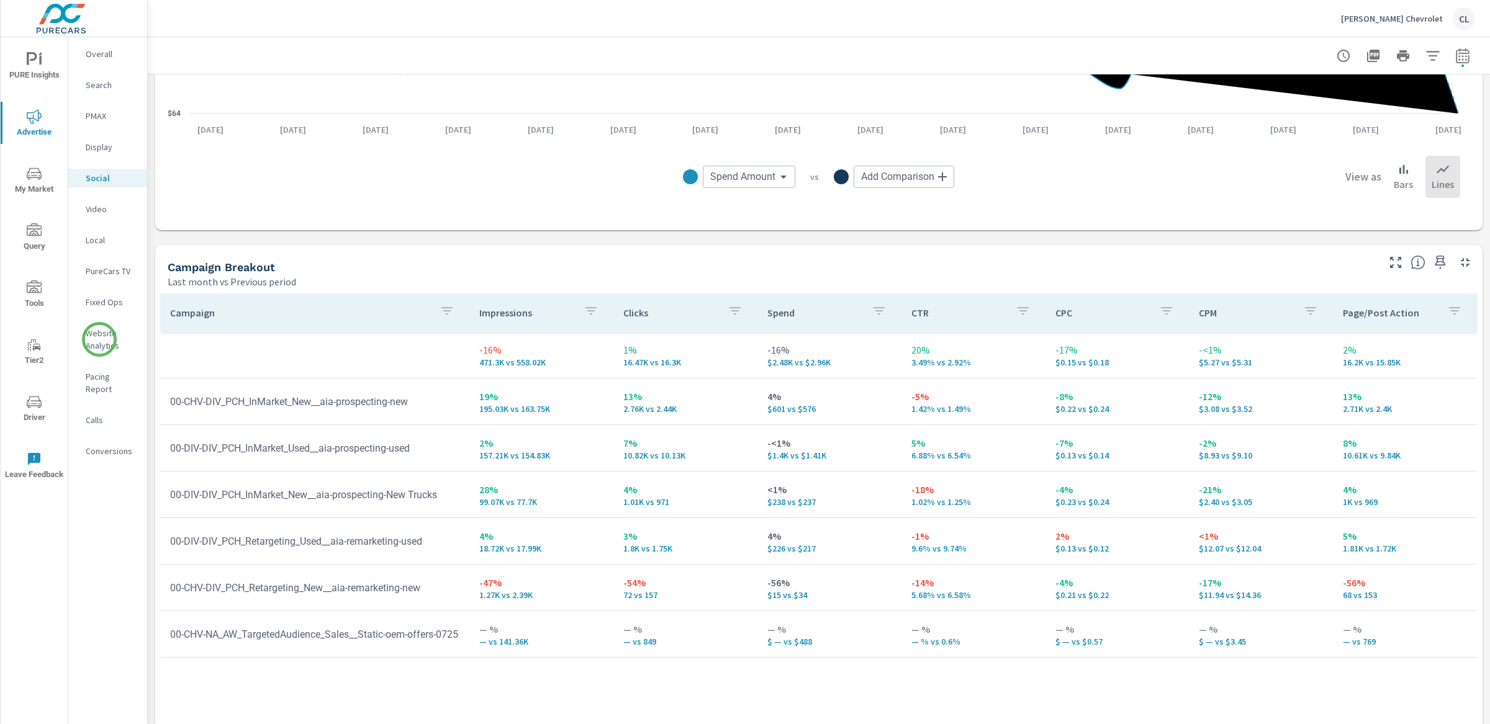
click at [100, 340] on p "Website Analytics" at bounding box center [112, 339] width 52 height 25
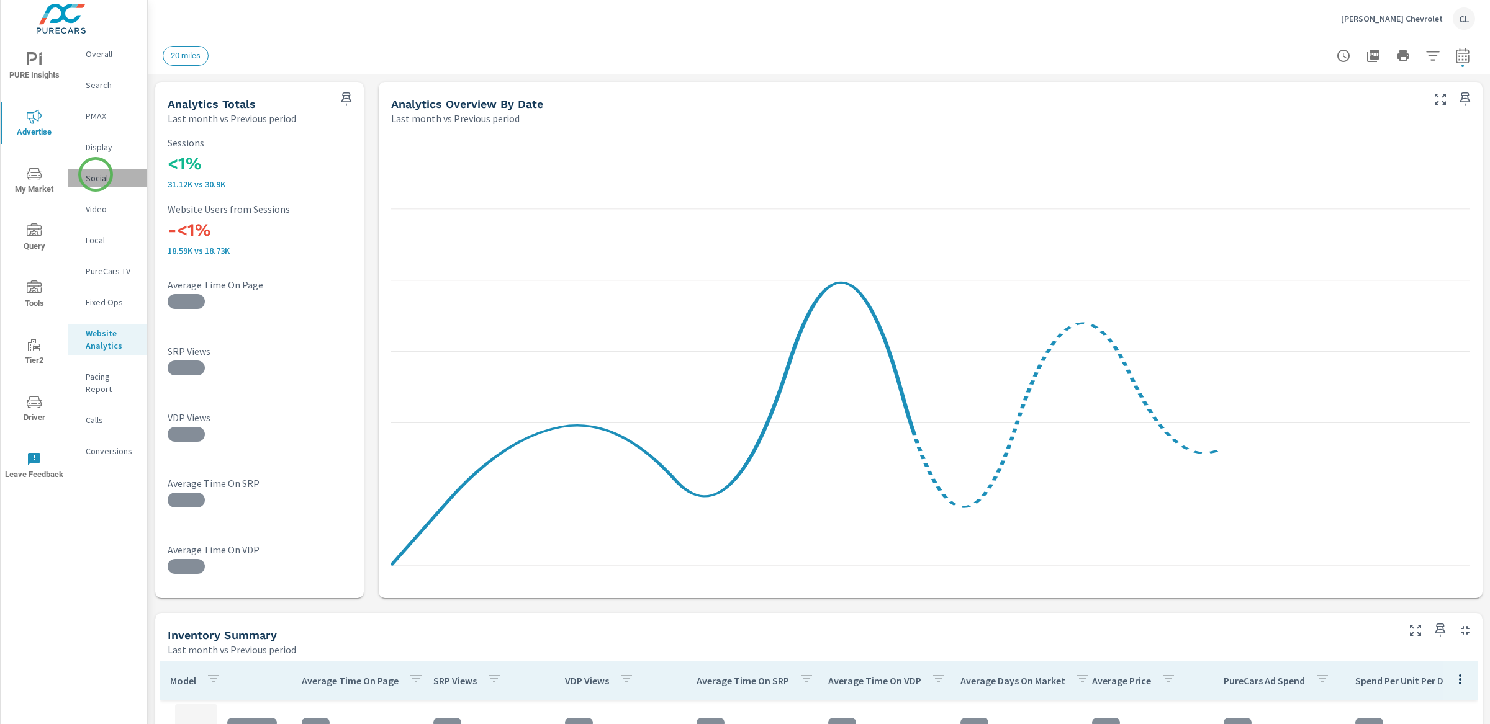
click at [96, 174] on p "Social" at bounding box center [112, 178] width 52 height 12
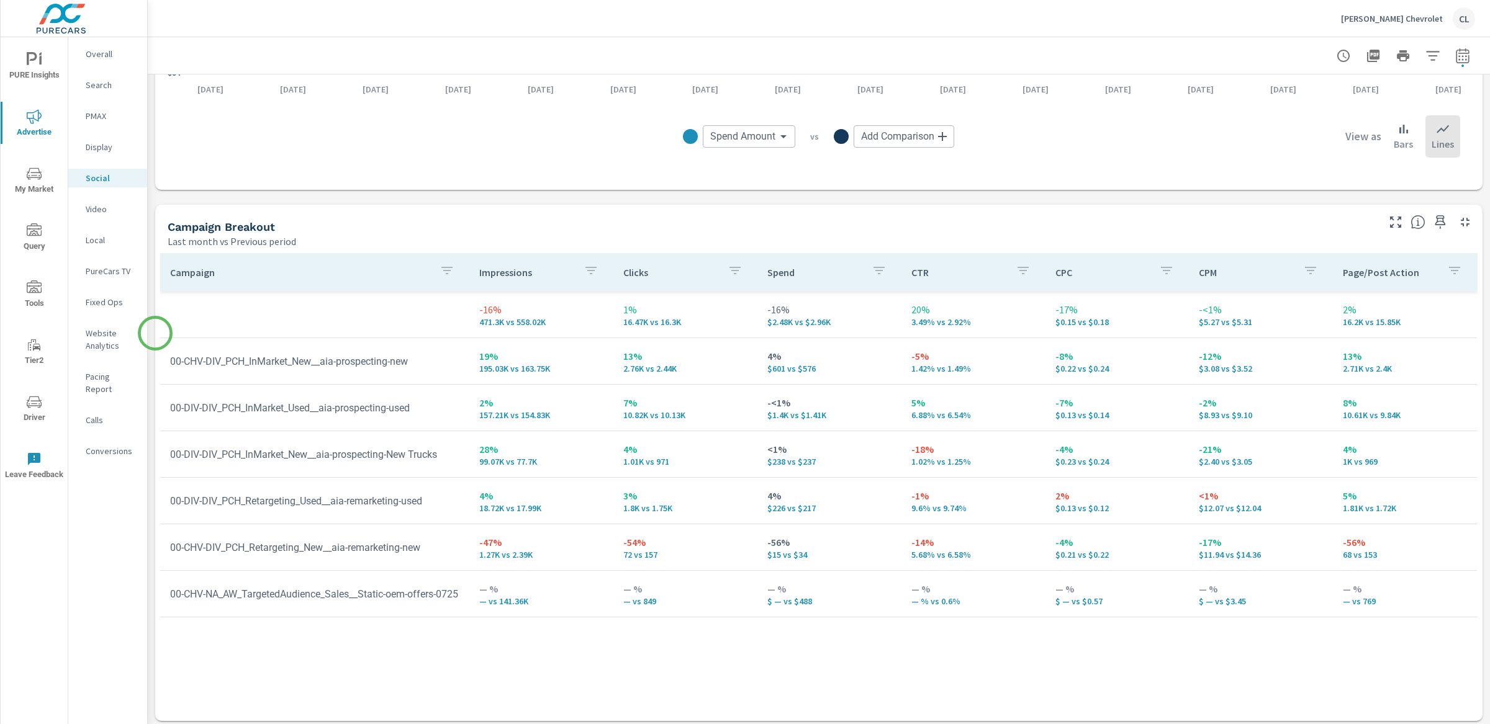
scroll to position [413, 0]
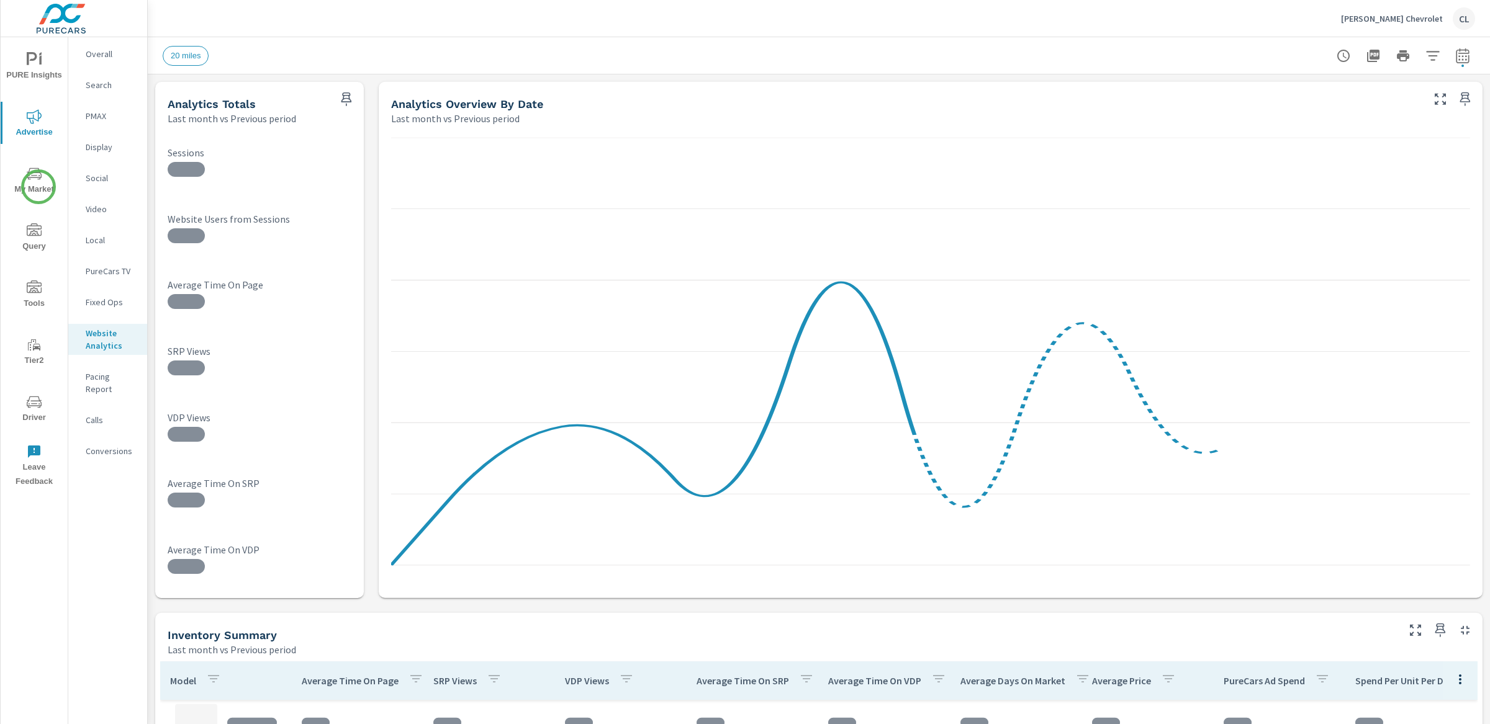
click at [38, 184] on span "My Market" at bounding box center [34, 181] width 60 height 30
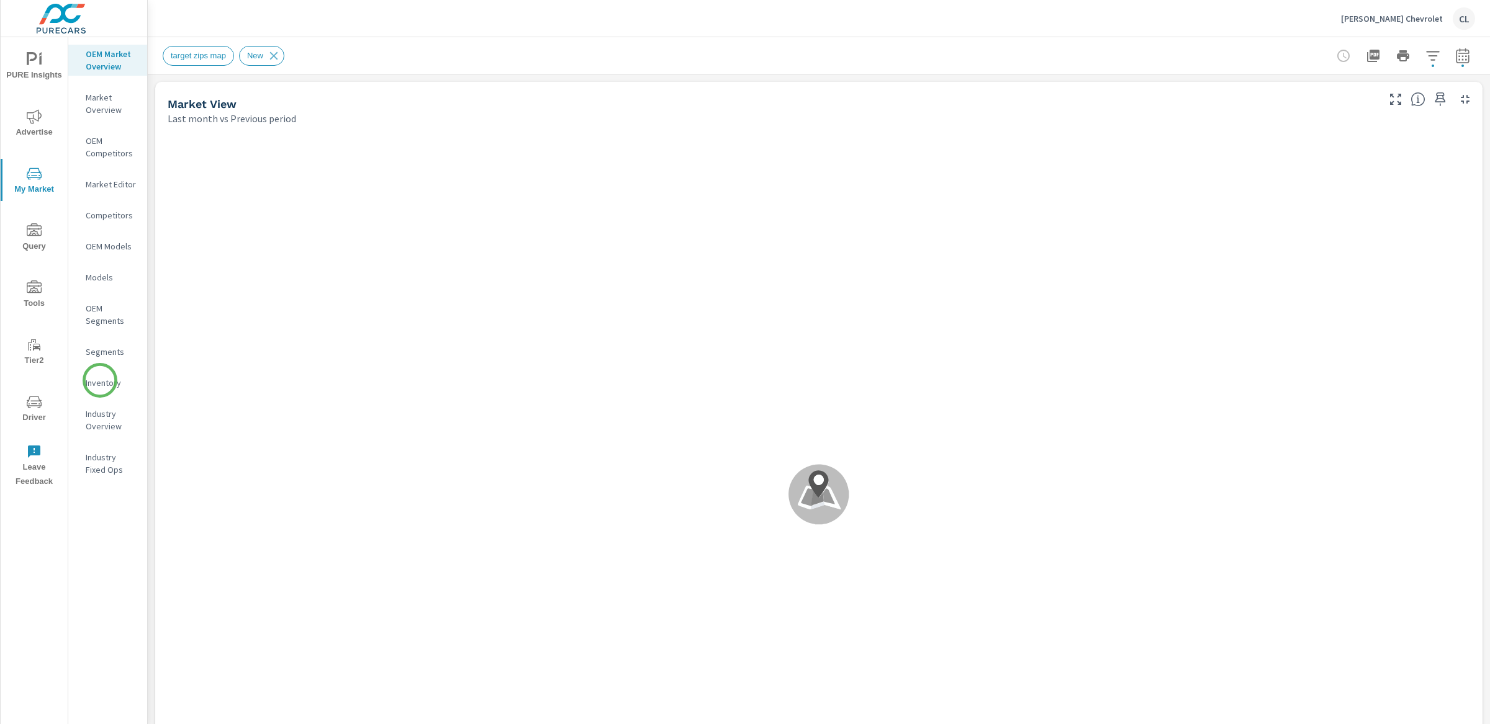
click at [100, 380] on p "Inventory" at bounding box center [112, 383] width 52 height 12
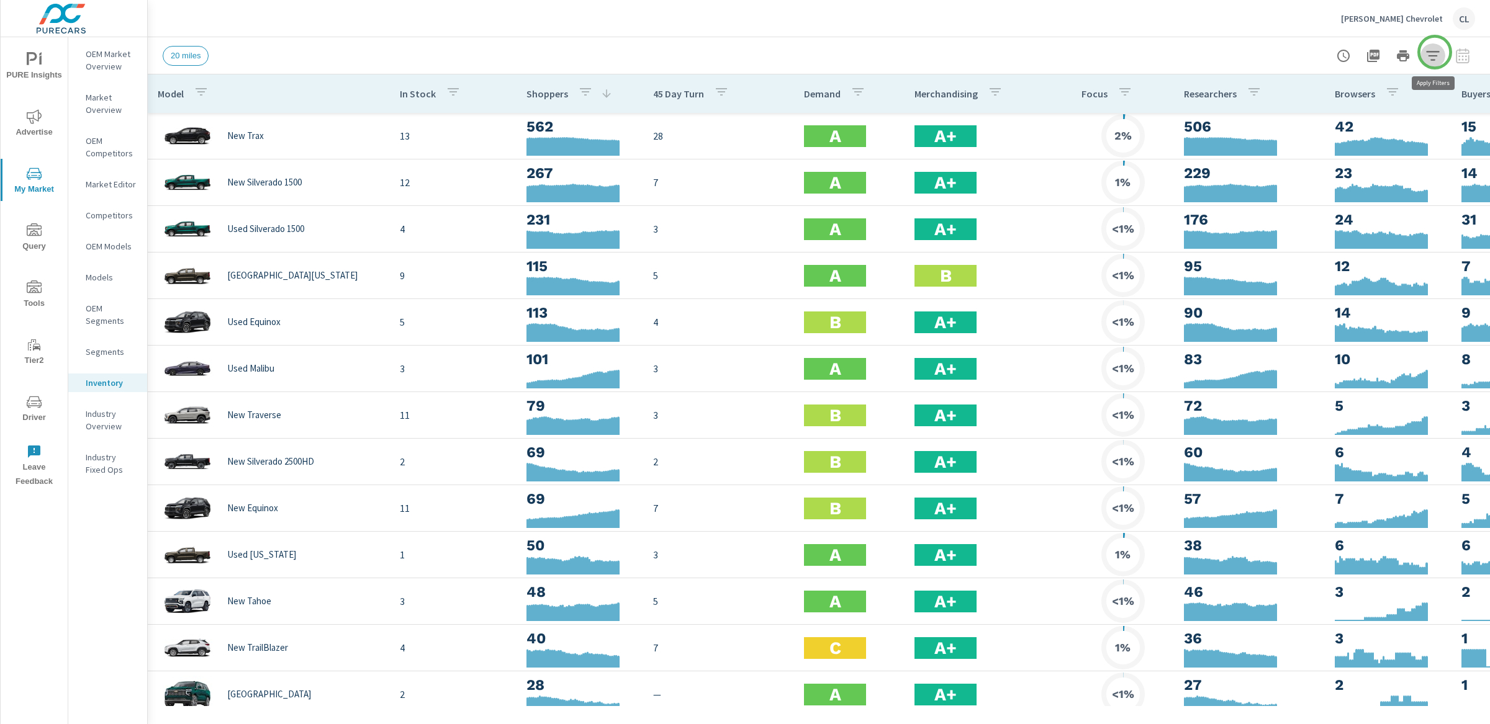
click at [1434, 52] on icon "button" at bounding box center [1432, 55] width 15 height 15
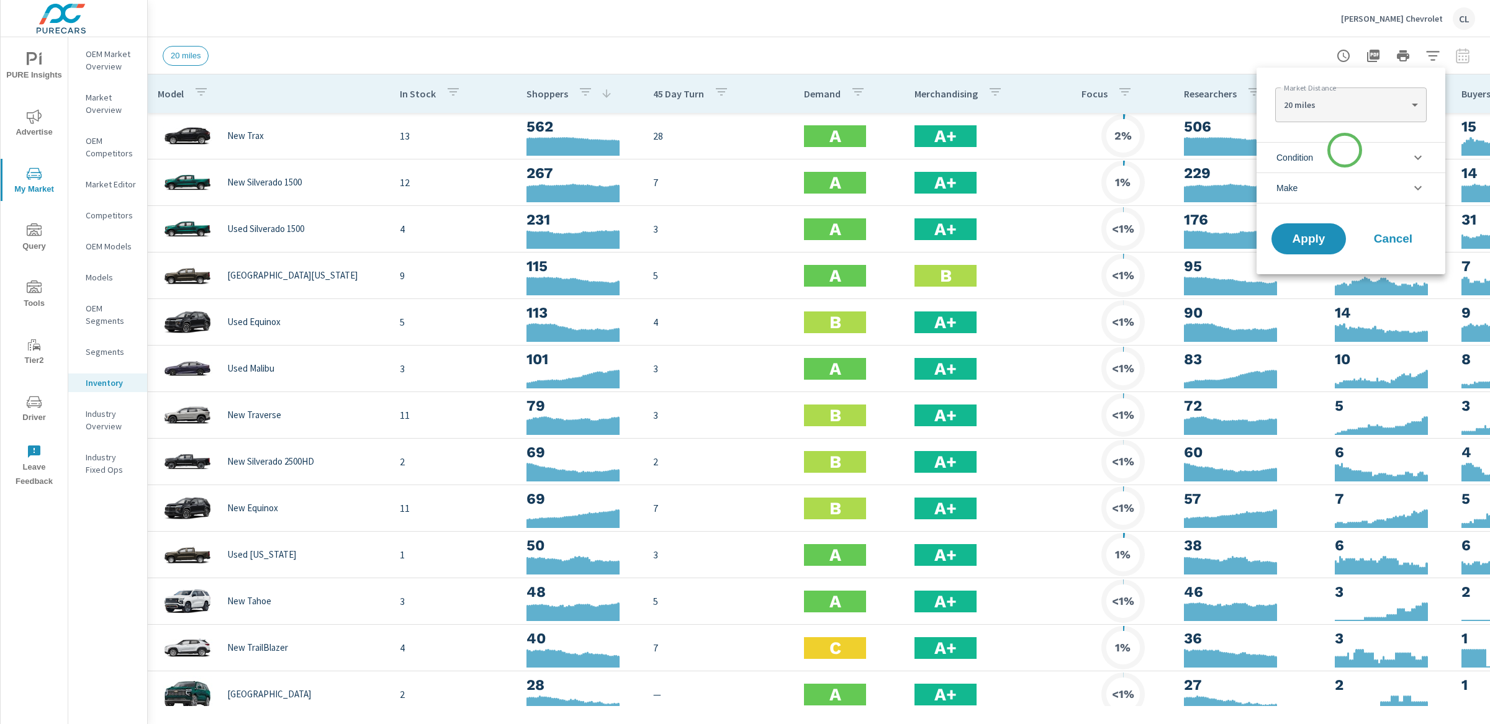
click at [1344, 150] on li "Condition" at bounding box center [1350, 157] width 189 height 30
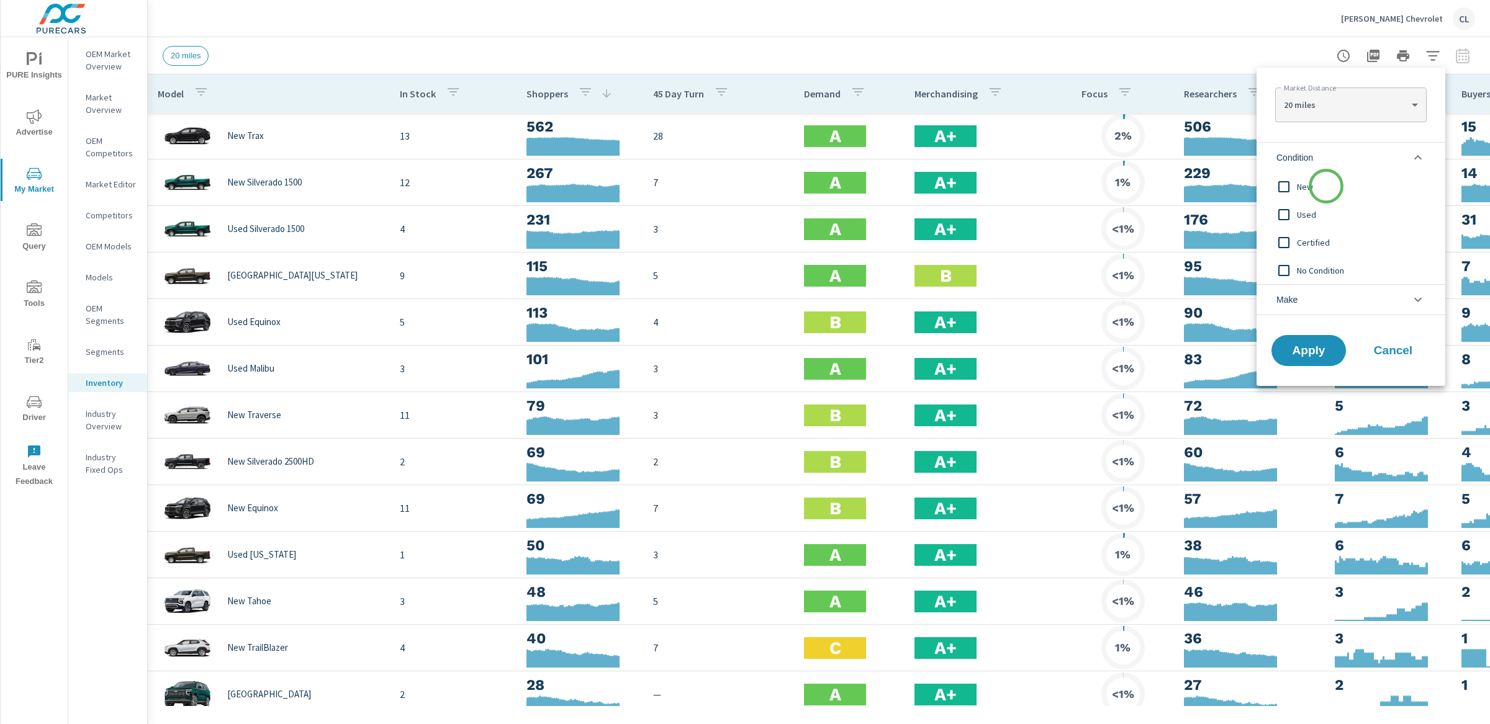
click at [1326, 186] on span "New" at bounding box center [1365, 186] width 136 height 15
click at [1327, 295] on li "Make" at bounding box center [1350, 299] width 189 height 31
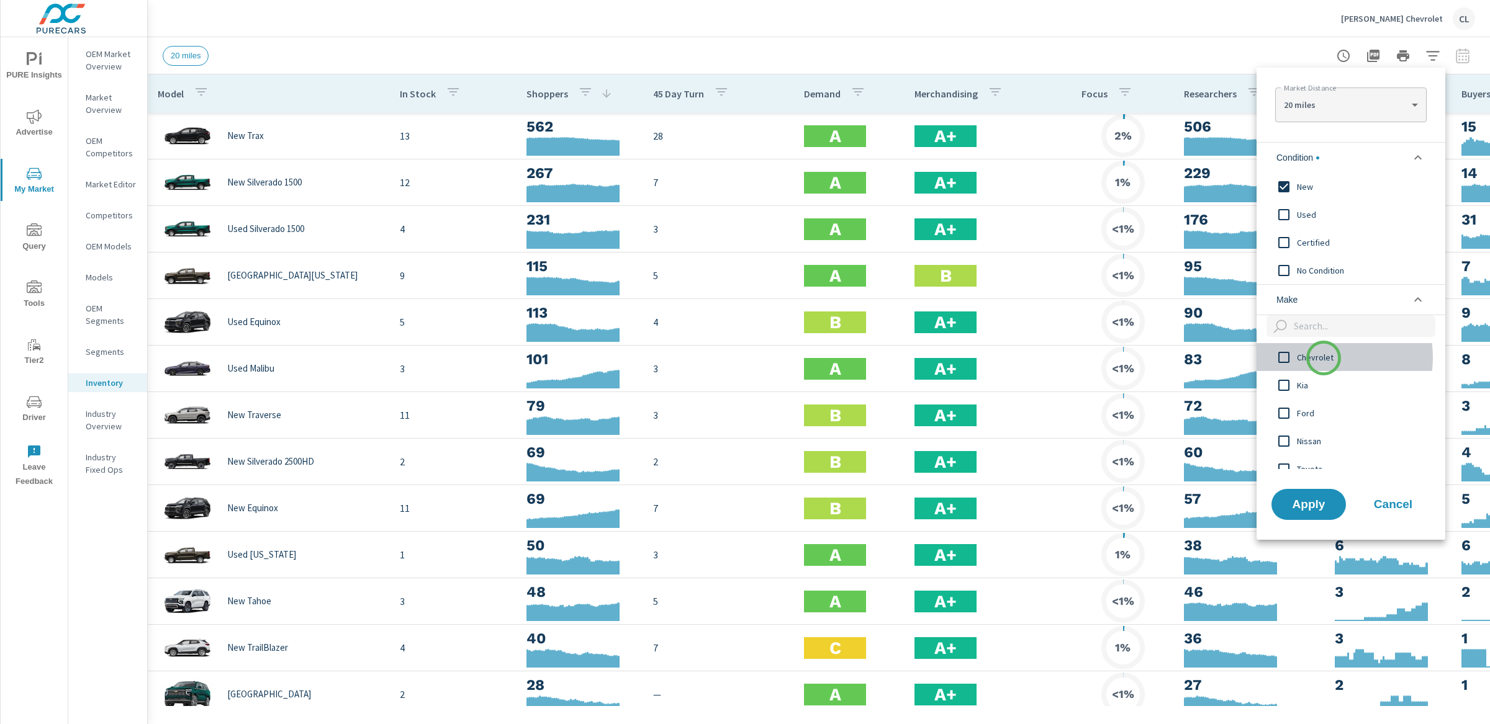
click at [1323, 358] on span "Chevrolet" at bounding box center [1365, 357] width 136 height 15
click at [1309, 509] on span "Apply" at bounding box center [1308, 504] width 51 height 12
